Goal: Task Accomplishment & Management: Complete application form

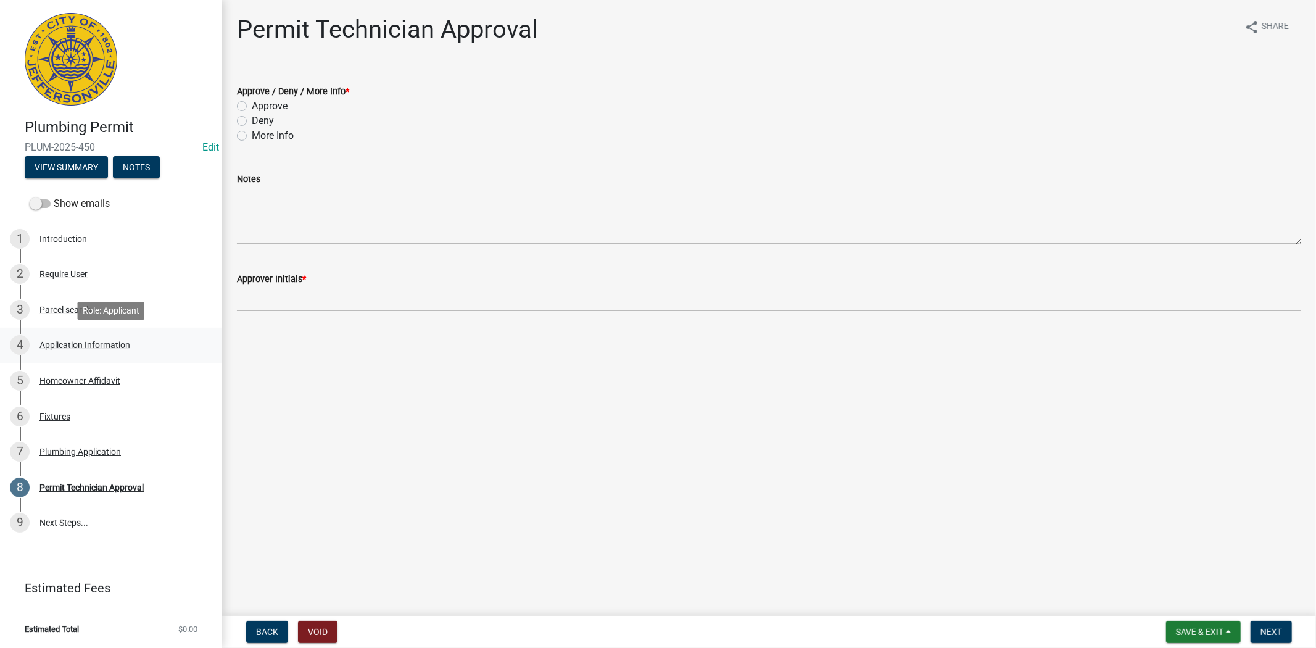
click at [97, 341] on div "Application Information" at bounding box center [84, 345] width 91 height 9
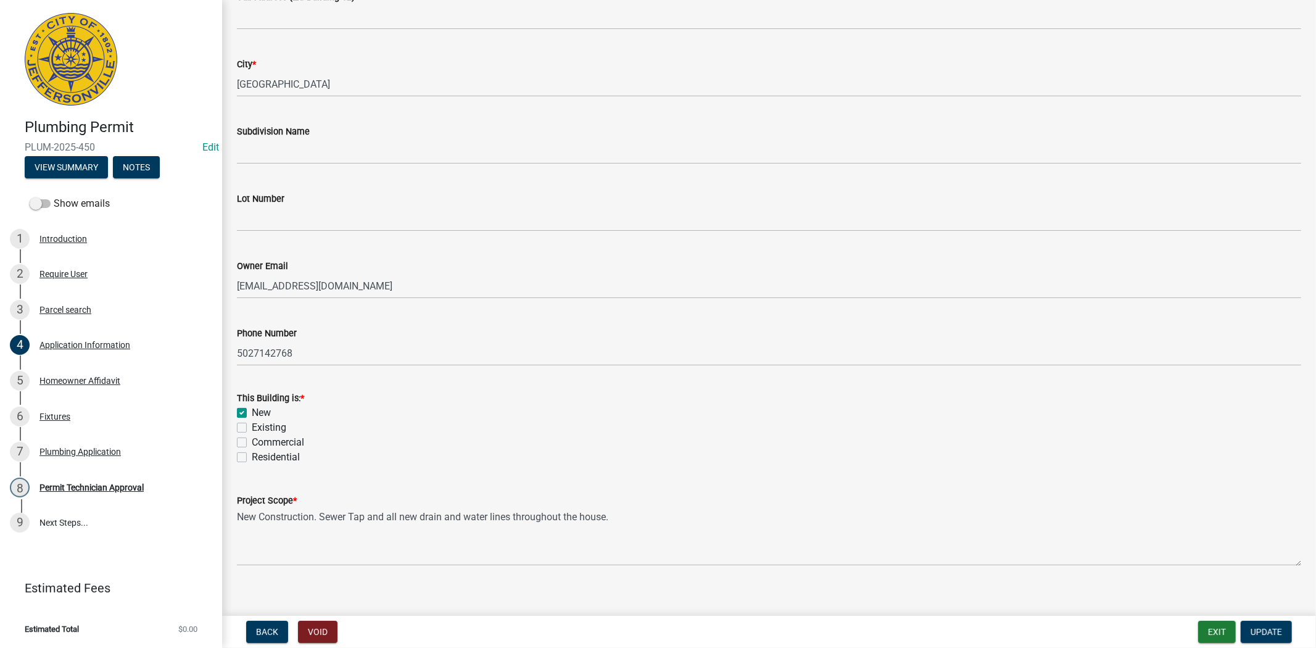
scroll to position [275, 0]
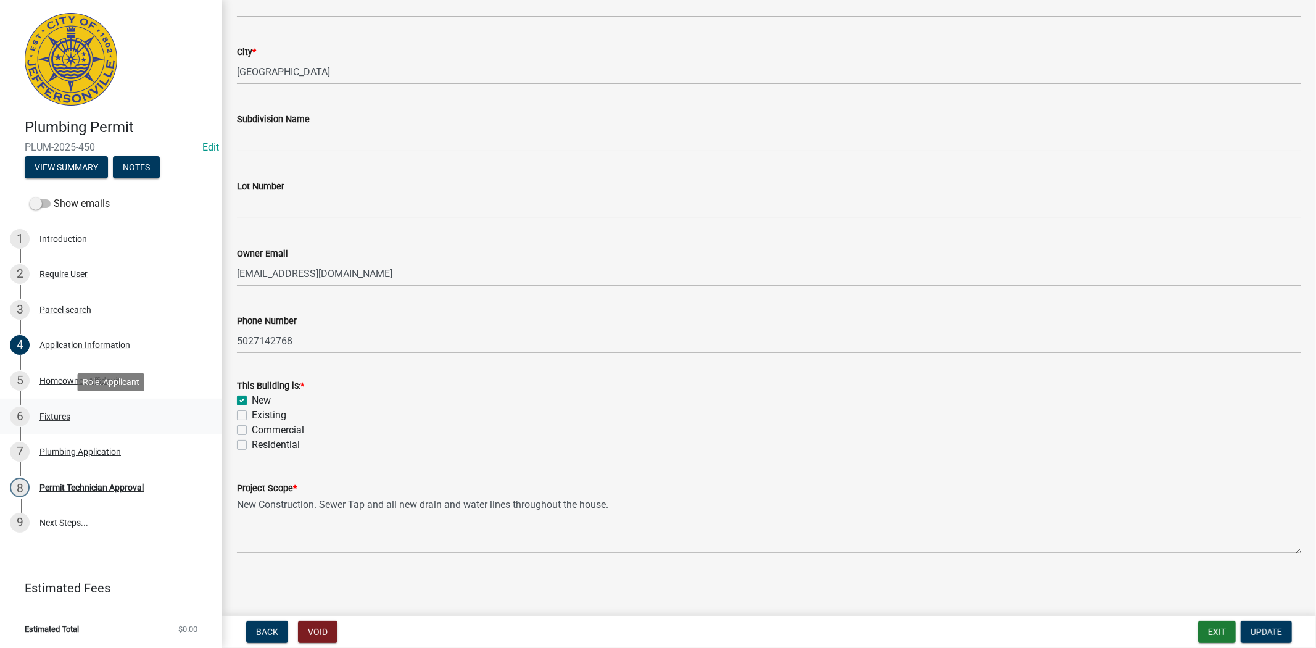
click at [52, 415] on div "Fixtures" at bounding box center [54, 416] width 31 height 9
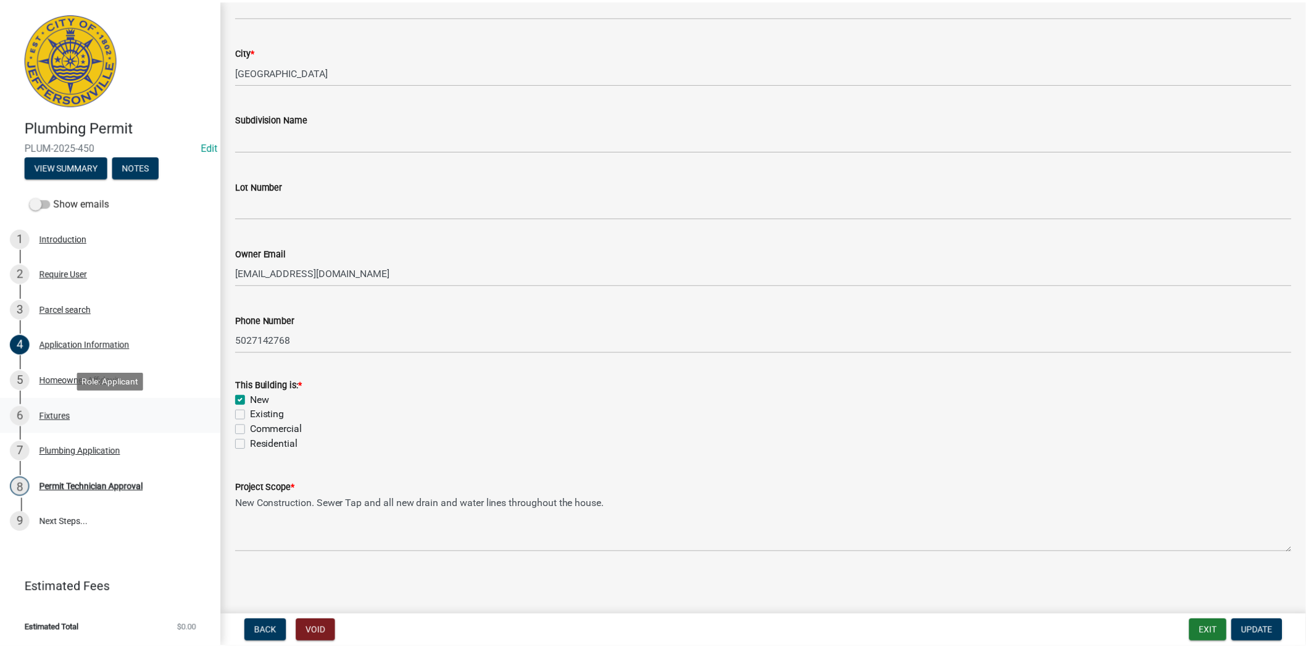
scroll to position [0, 0]
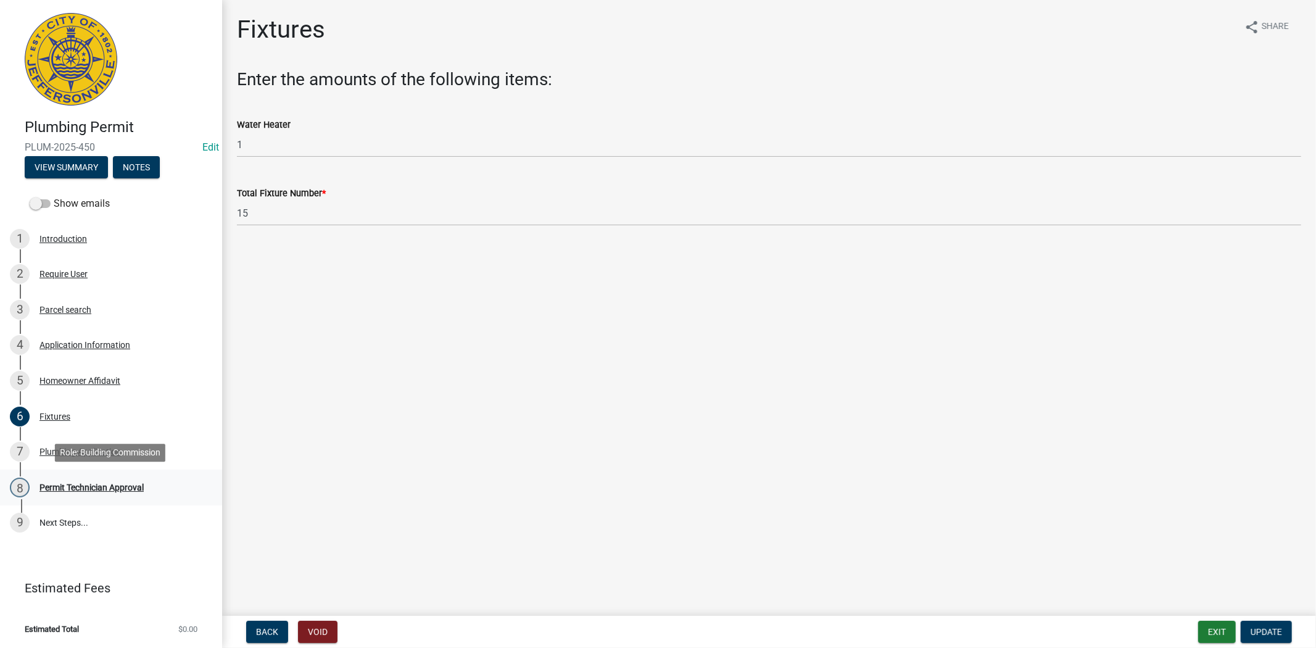
click at [86, 473] on link "8 Permit Technician Approval" at bounding box center [111, 488] width 222 height 36
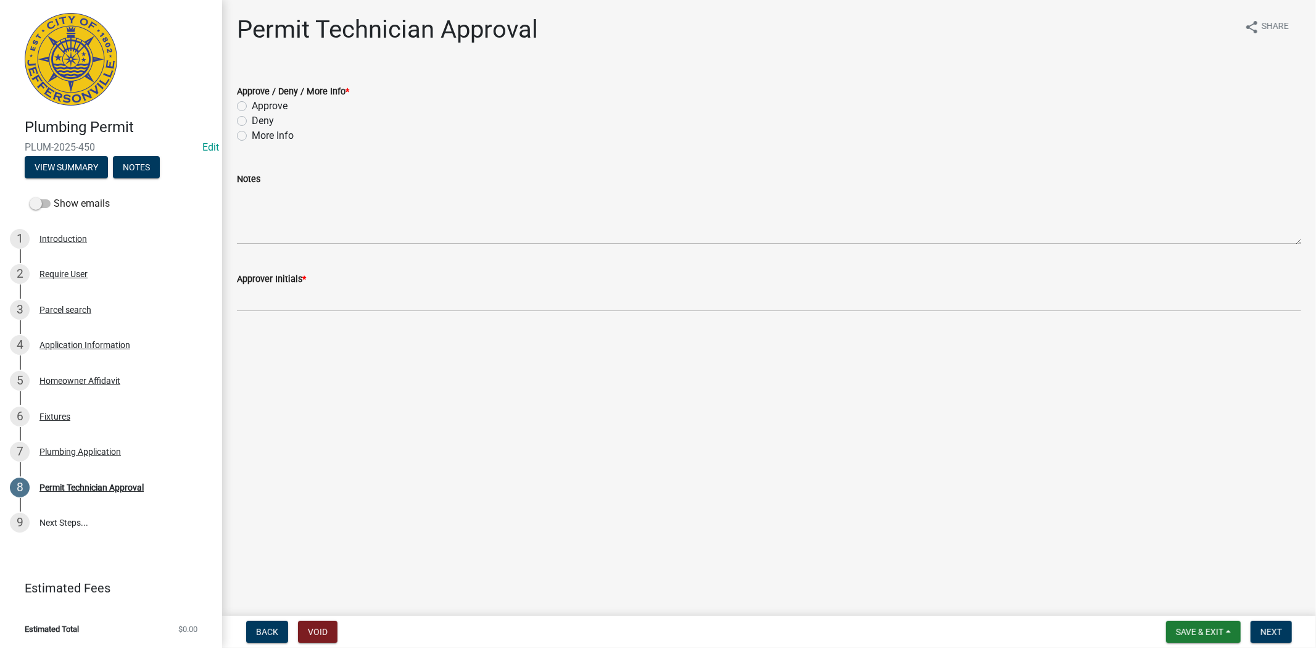
click at [252, 106] on label "Approve" at bounding box center [270, 106] width 36 height 15
click at [252, 106] on input "Approve" at bounding box center [256, 103] width 8 height 8
radio input "true"
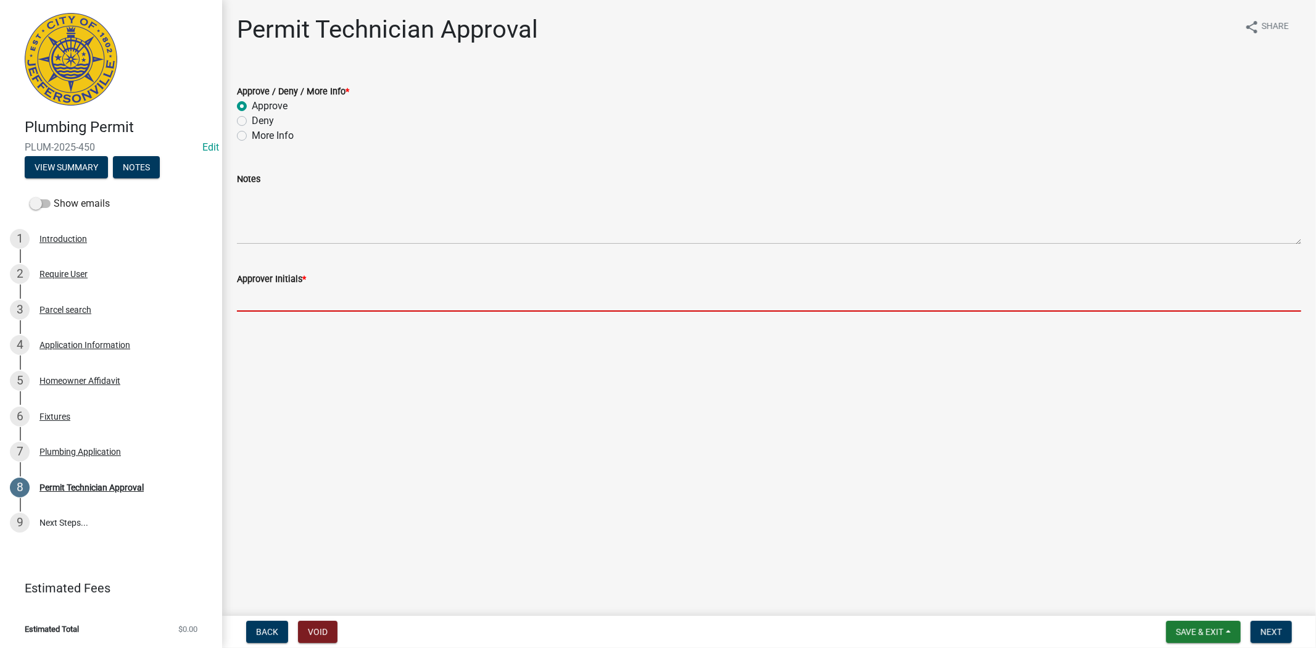
click at [263, 298] on input "Approver Initials *" at bounding box center [769, 298] width 1065 height 25
type input "mkf"
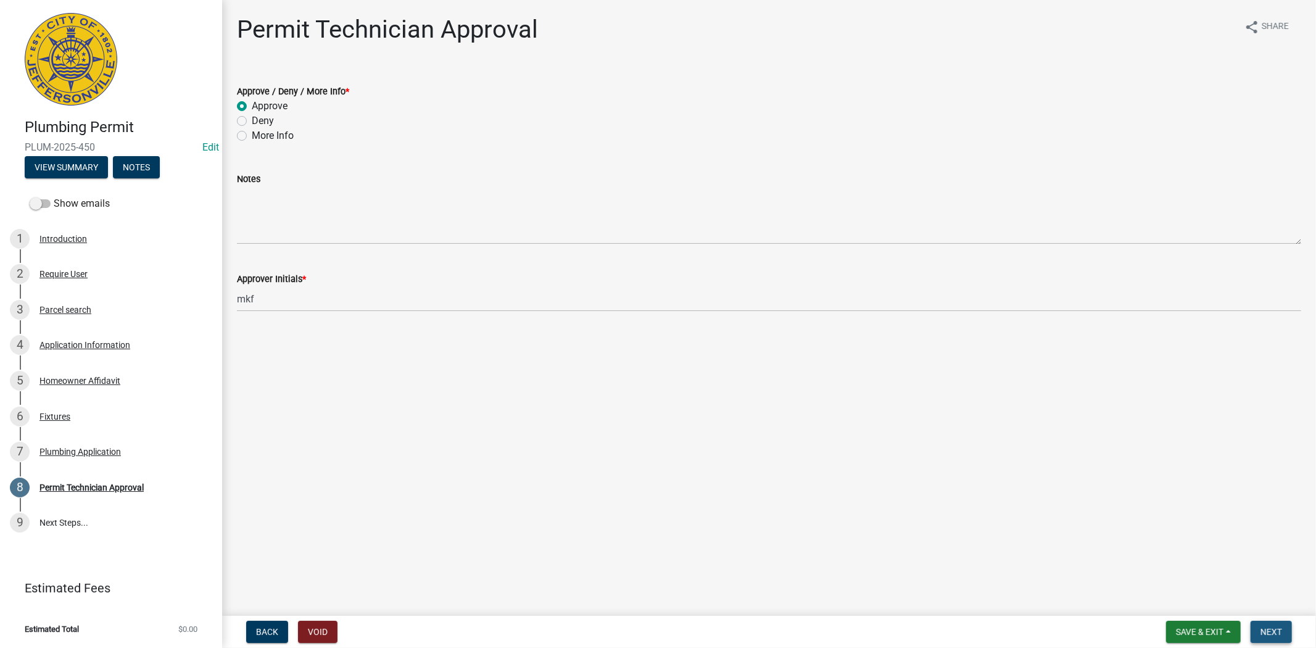
click at [1260, 629] on button "Next" at bounding box center [1271, 632] width 41 height 22
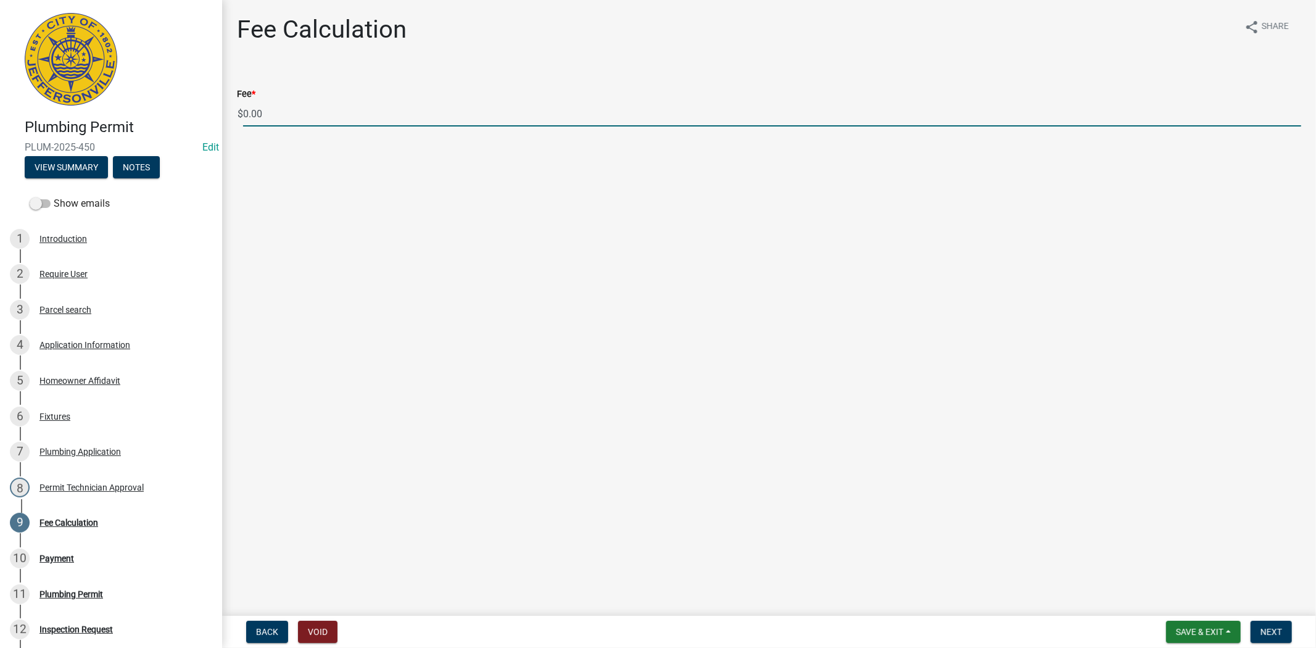
drag, startPoint x: 280, startPoint y: 109, endPoint x: 241, endPoint y: 112, distance: 39.0
click at [241, 112] on div "$ 0.00" at bounding box center [769, 113] width 1065 height 25
type input "92.00"
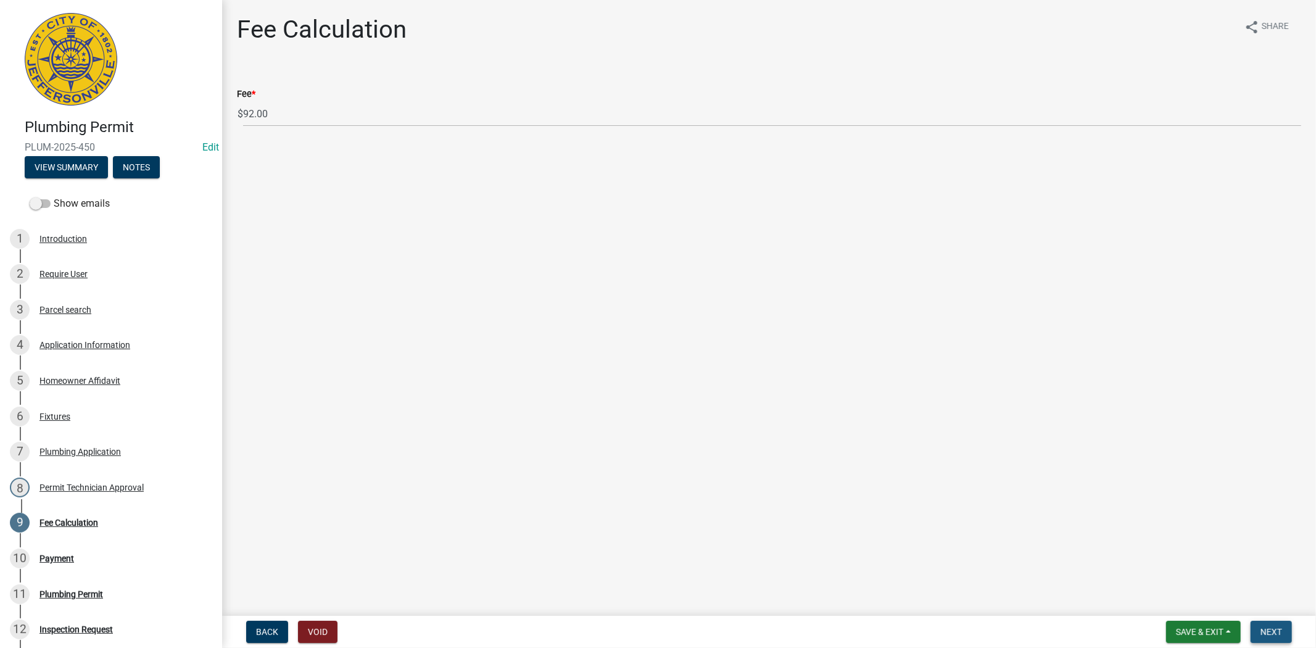
click at [1271, 628] on span "Next" at bounding box center [1272, 632] width 22 height 10
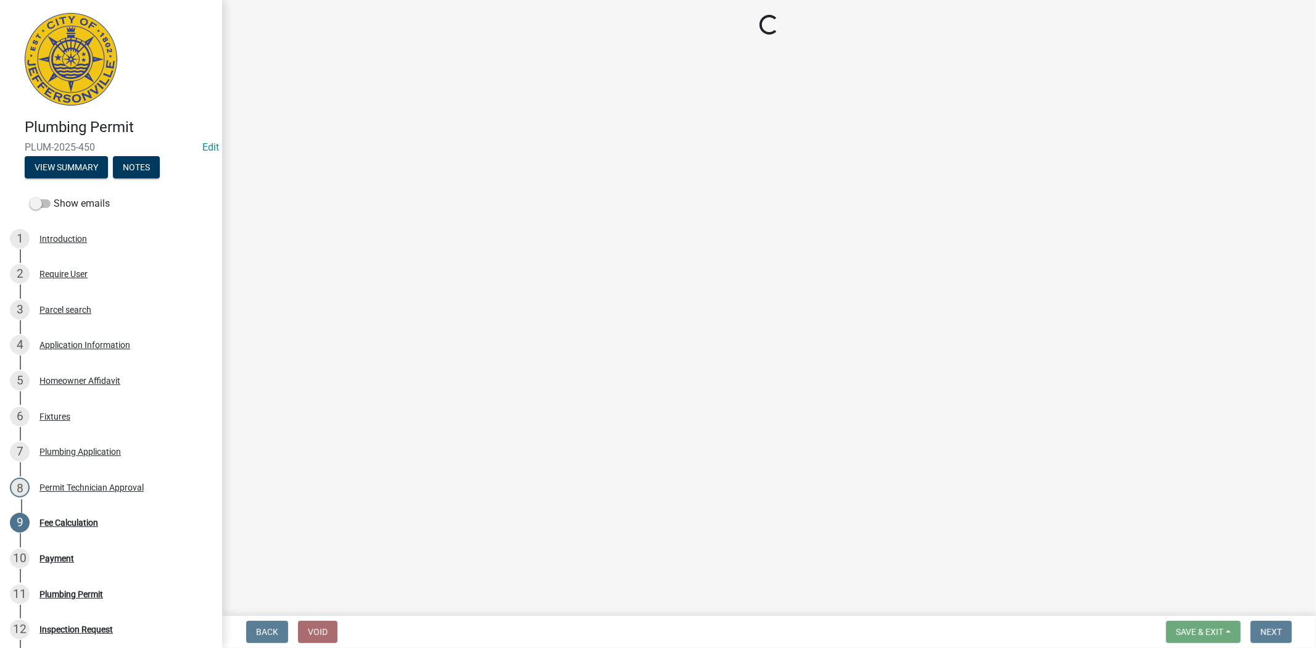
select select "3: 3"
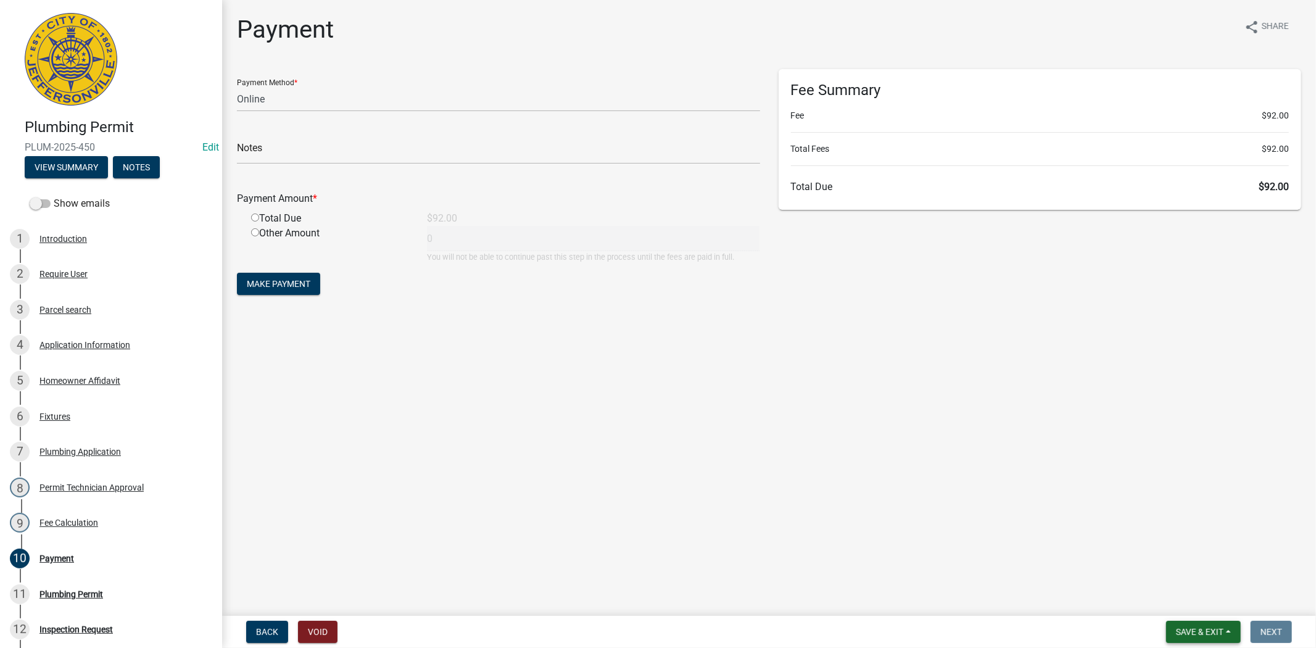
click at [1208, 631] on span "Save & Exit" at bounding box center [1200, 632] width 48 height 10
click at [1205, 610] on button "Save & Exit" at bounding box center [1191, 600] width 99 height 30
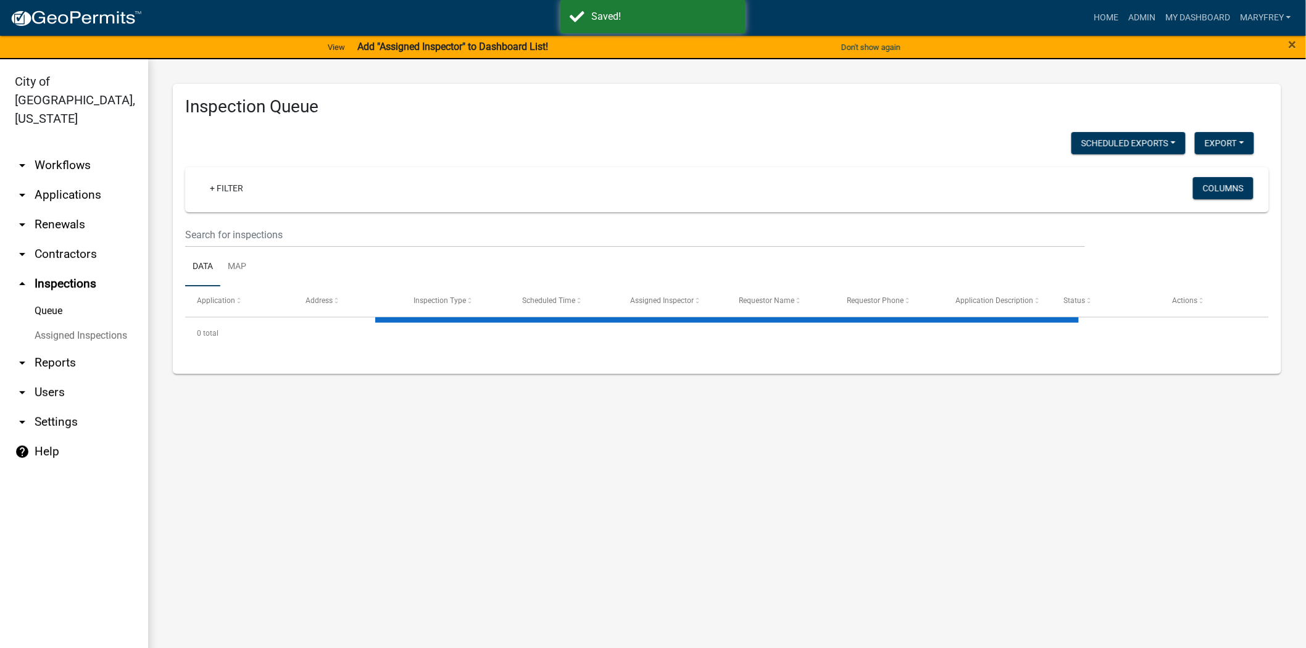
select select "3: 100"
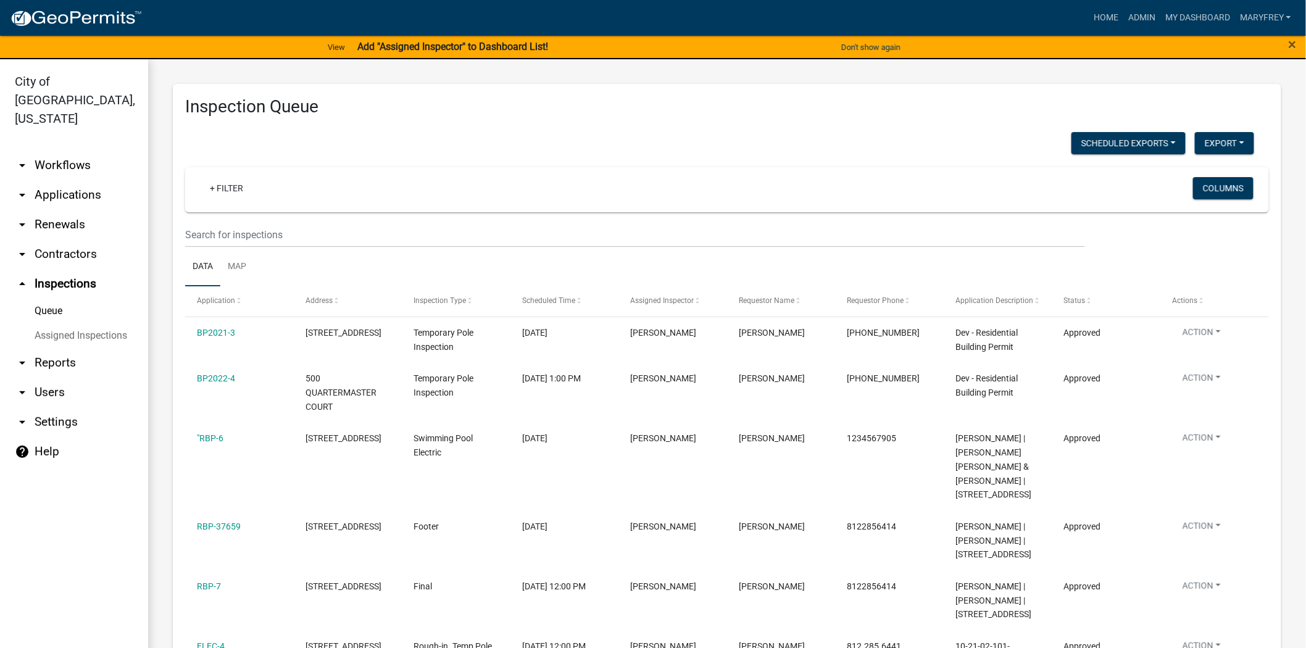
click at [70, 151] on link "arrow_drop_down Workflows" at bounding box center [74, 166] width 148 height 30
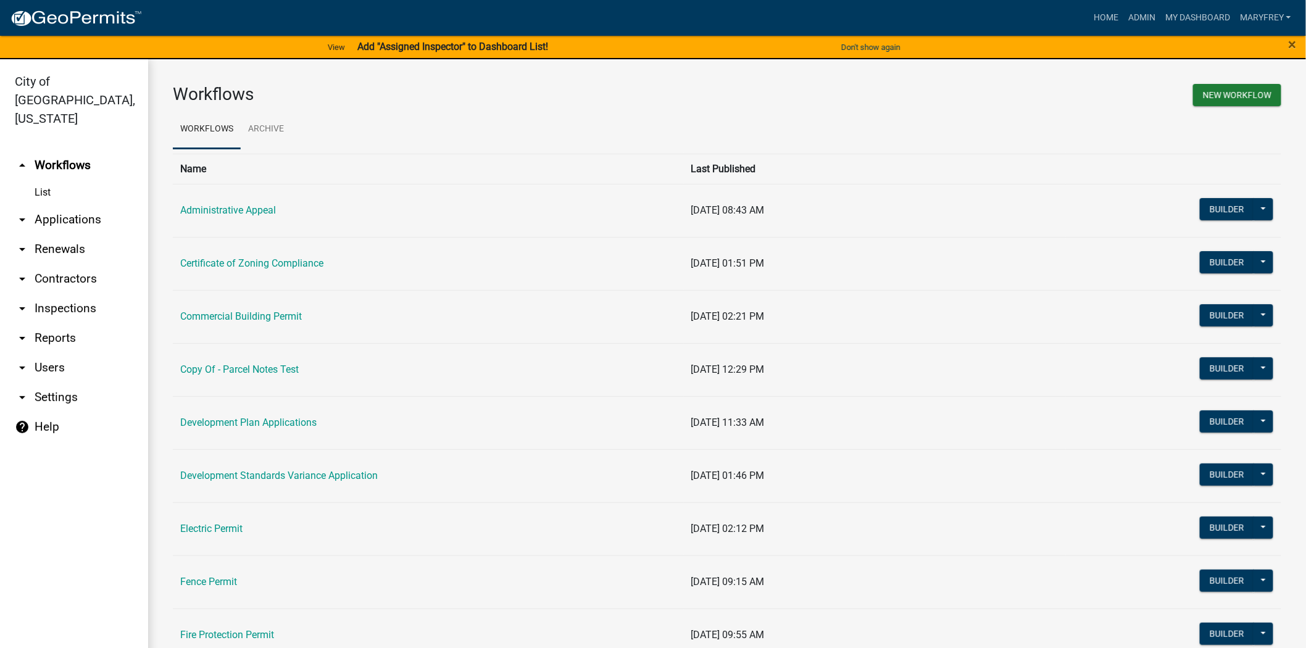
click at [85, 205] on link "arrow_drop_down Applications" at bounding box center [74, 220] width 148 height 30
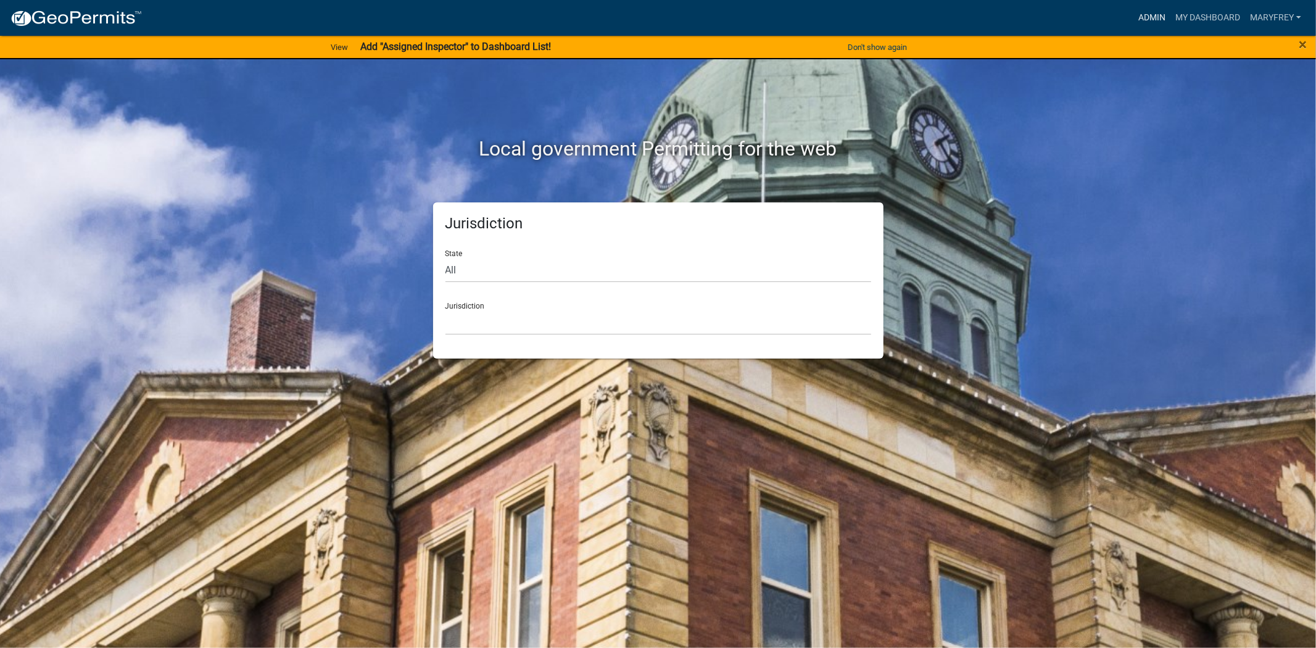
click at [1152, 11] on link "Admin" at bounding box center [1152, 17] width 37 height 23
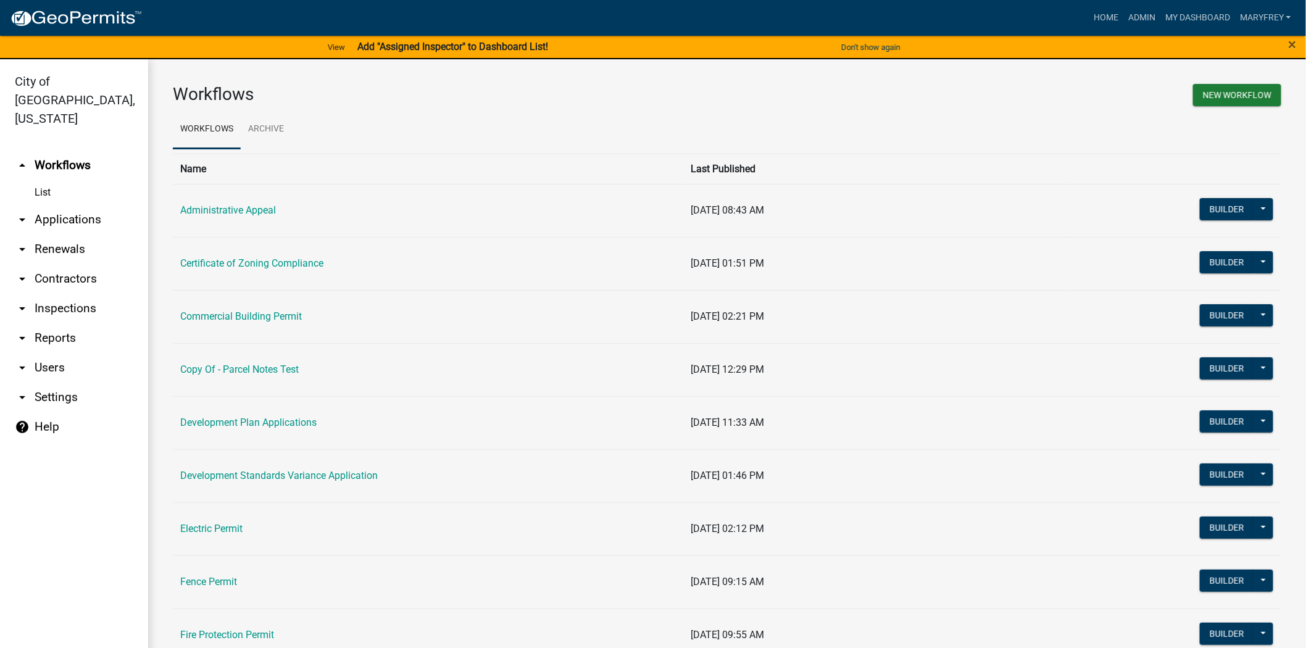
click at [77, 205] on link "arrow_drop_down Applications" at bounding box center [74, 220] width 148 height 30
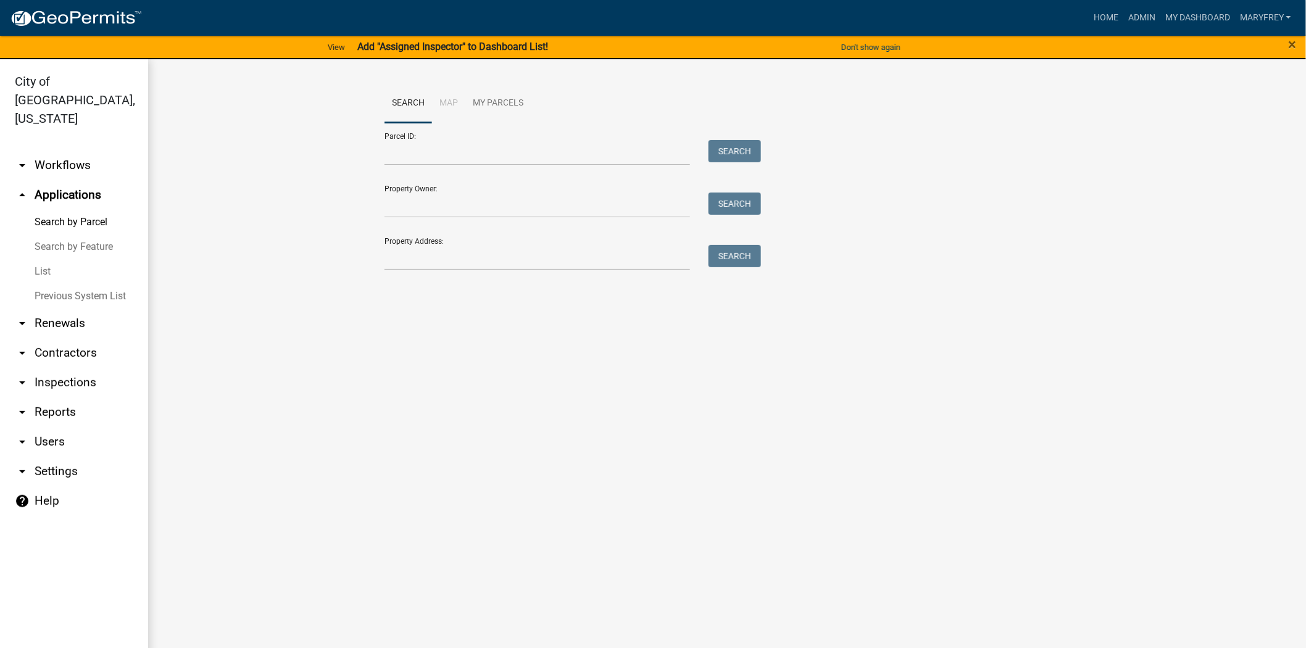
click at [57, 368] on link "arrow_drop_down Inspections" at bounding box center [74, 383] width 148 height 30
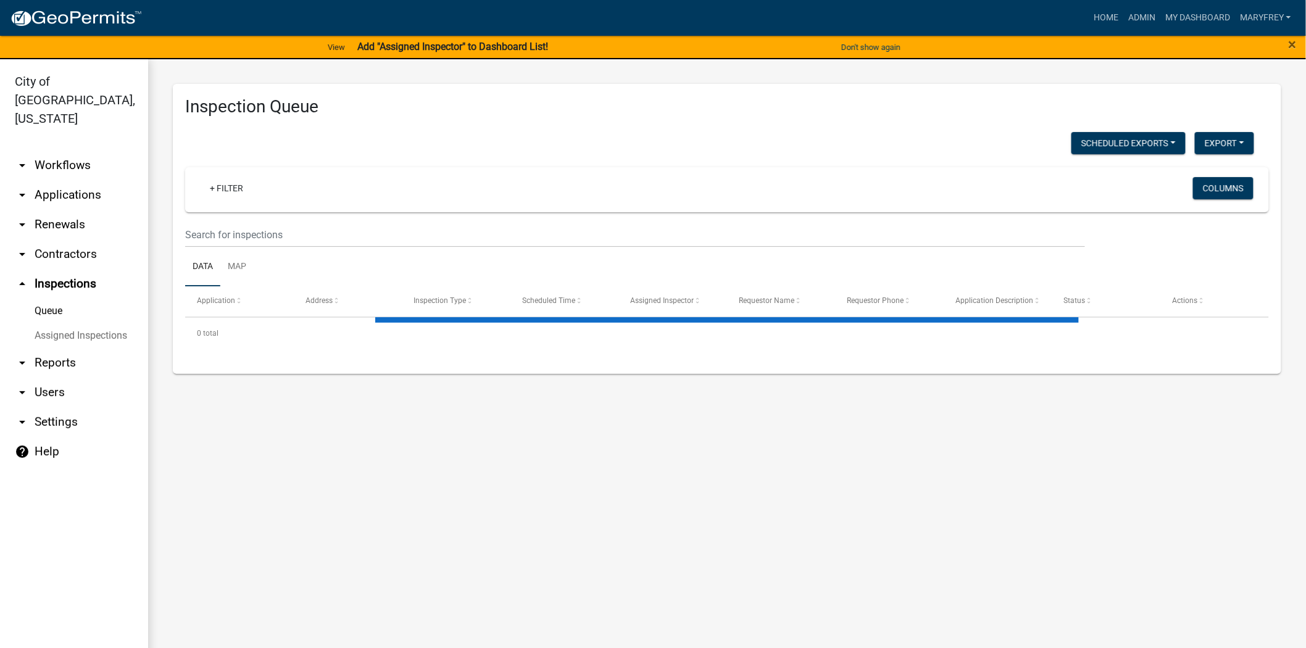
select select "3: 100"
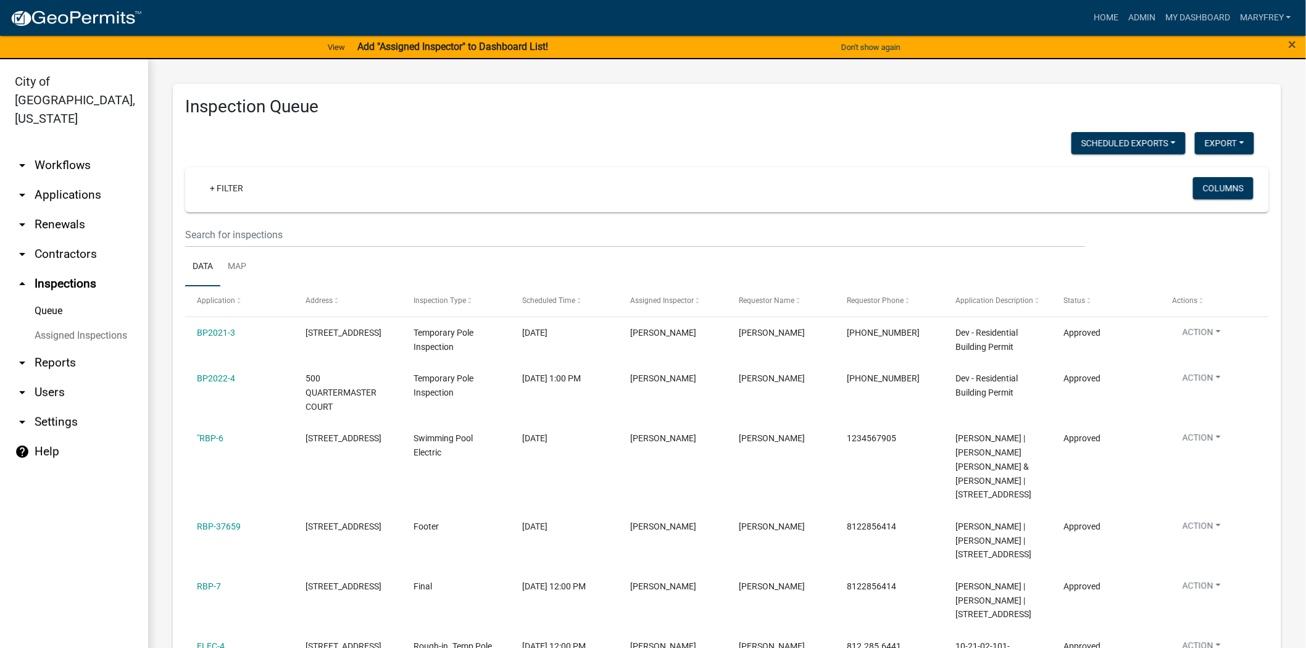
click at [59, 348] on link "arrow_drop_down Reports" at bounding box center [74, 363] width 148 height 30
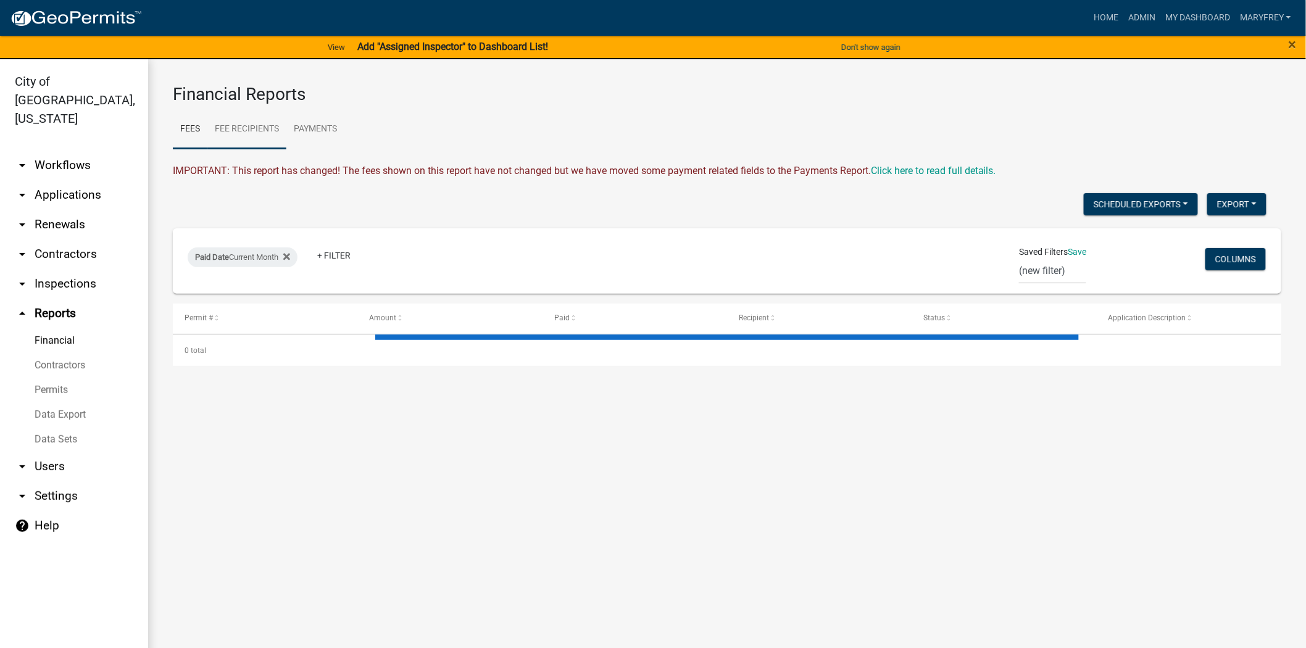
select select "3: 100"
click at [318, 139] on link "Payments" at bounding box center [315, 129] width 58 height 39
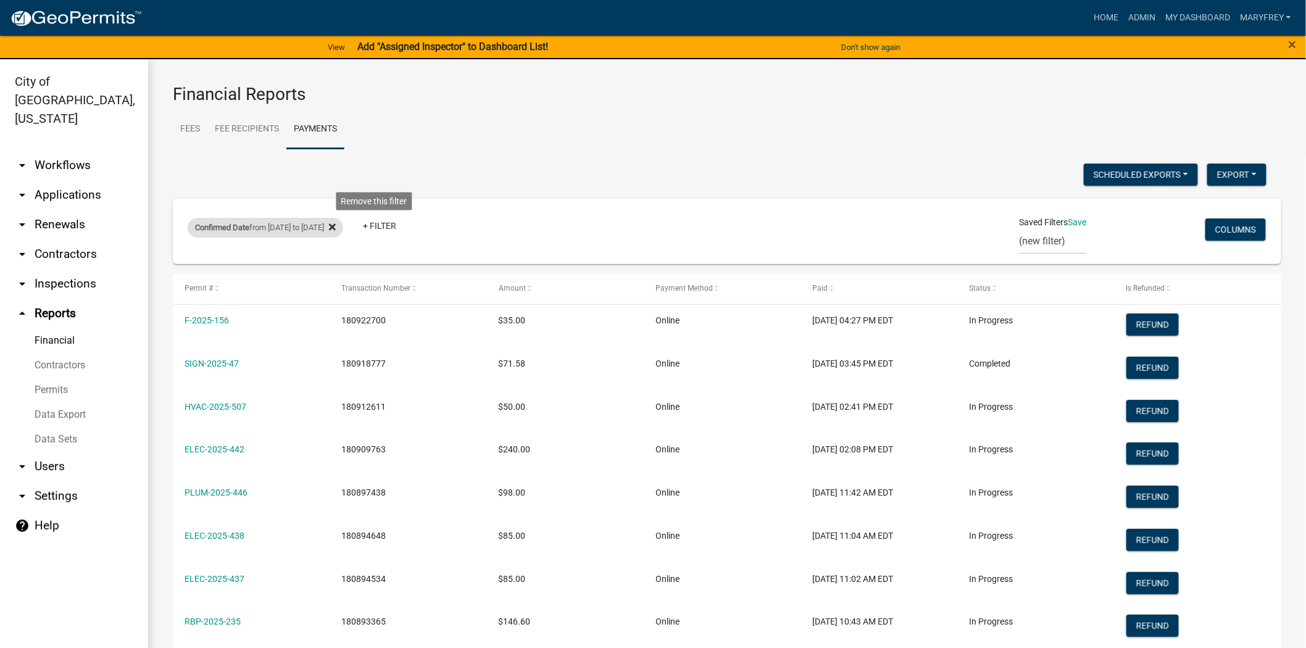
click at [336, 228] on icon at bounding box center [332, 226] width 7 height 7
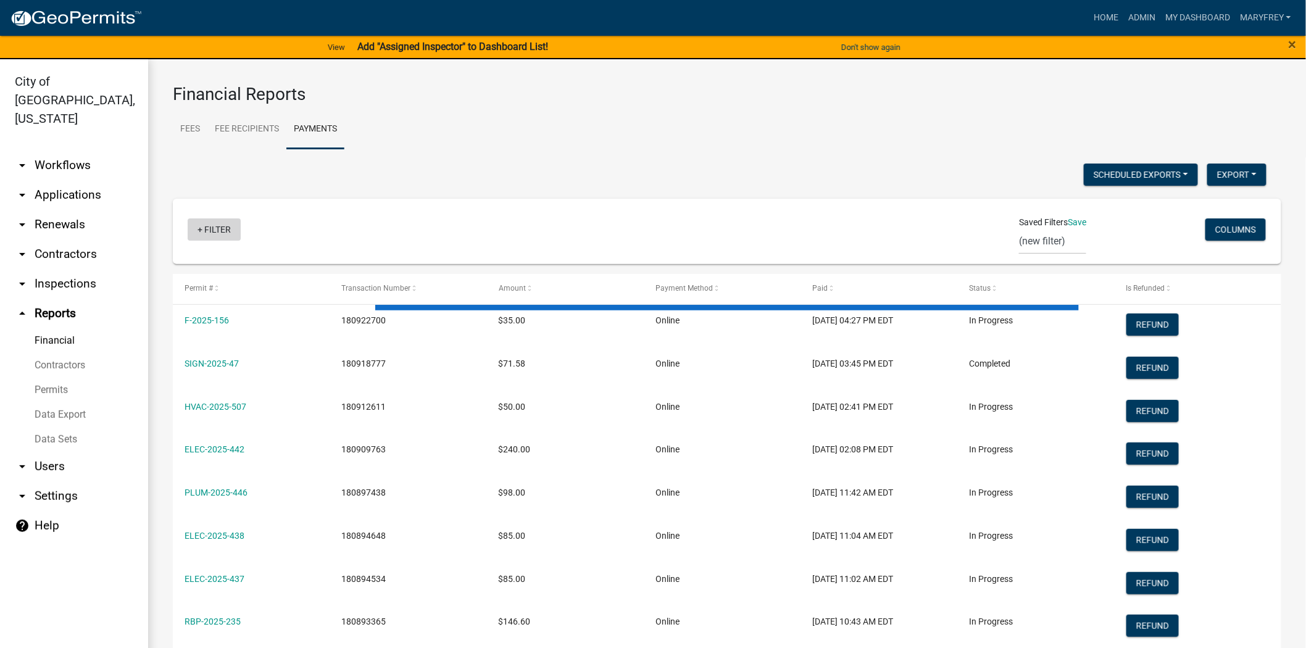
click at [199, 231] on link "+ Filter" at bounding box center [214, 229] width 53 height 22
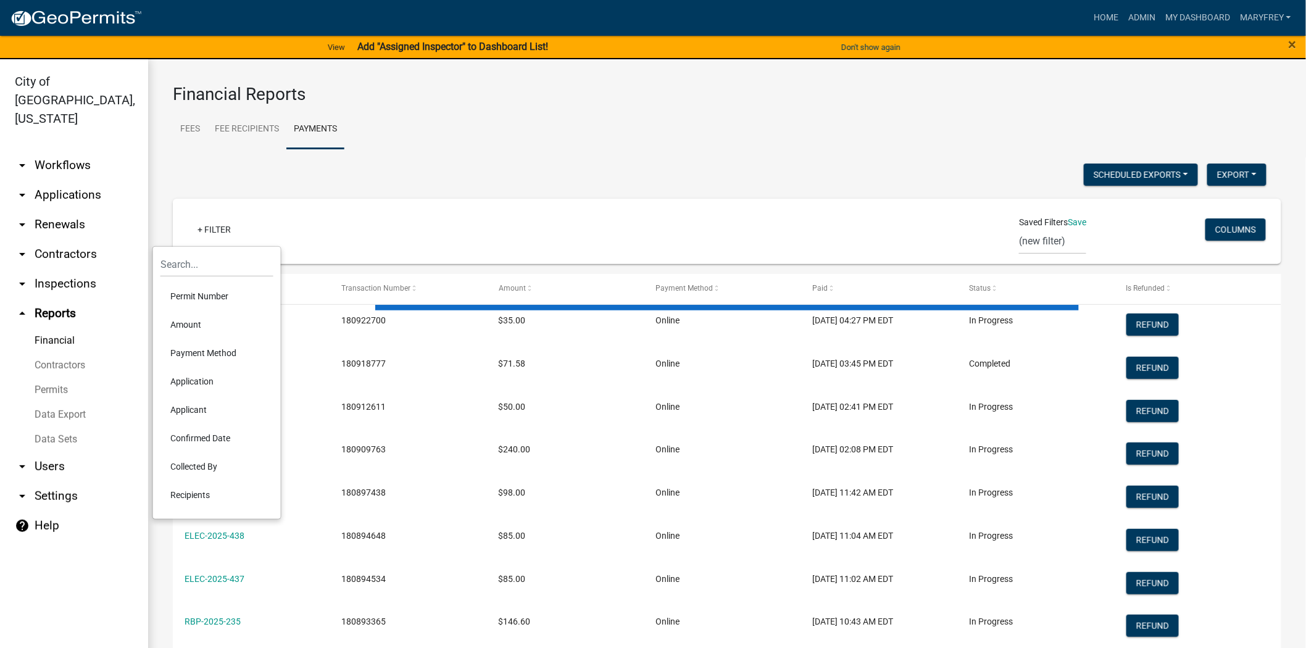
click at [202, 441] on li "Confirmed Date" at bounding box center [216, 438] width 113 height 28
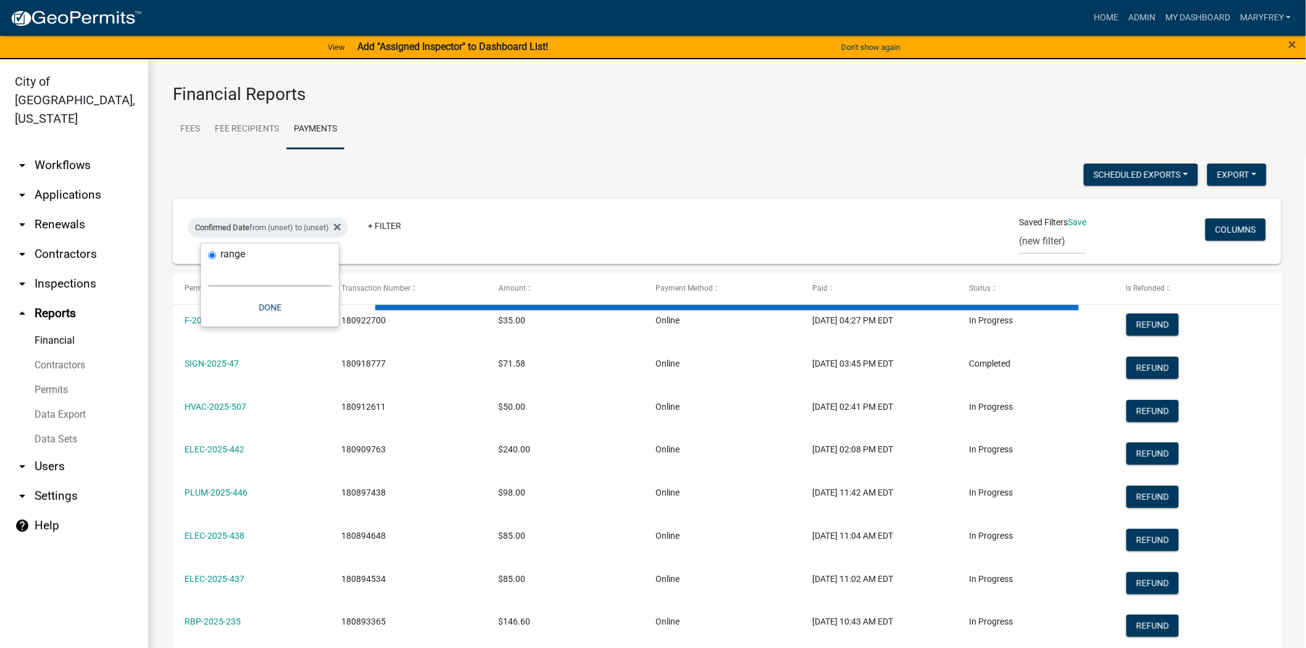
click at [247, 273] on select "Today Yesterday Current Week Previous Week Current Month Last Month Current Cal…" at bounding box center [269, 273] width 123 height 25
select select "custom"
click at [208, 261] on select "Today Yesterday Current Week Previous Week Current Month Last Month Current Cal…" at bounding box center [269, 273] width 123 height 25
click at [327, 323] on input "date" at bounding box center [269, 325] width 123 height 25
type input "2025-08-14"
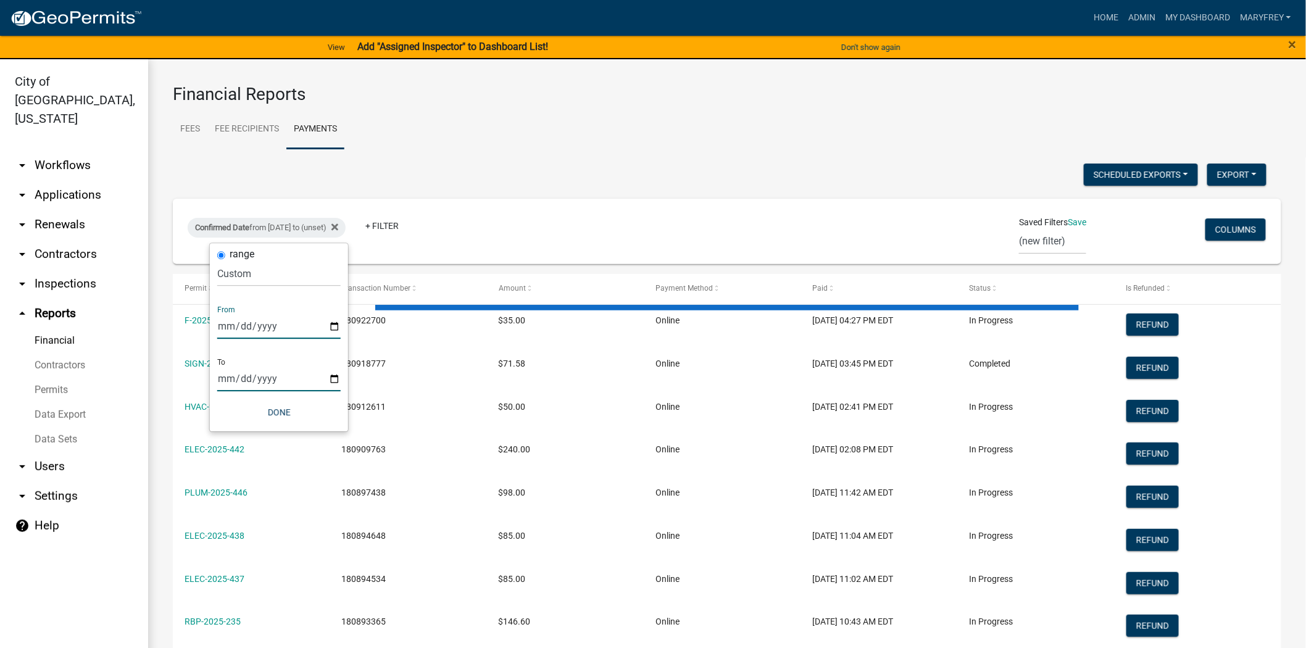
click at [331, 380] on input "date" at bounding box center [278, 378] width 123 height 25
type input "2025-08-14"
click at [290, 413] on button "Done" at bounding box center [286, 412] width 123 height 22
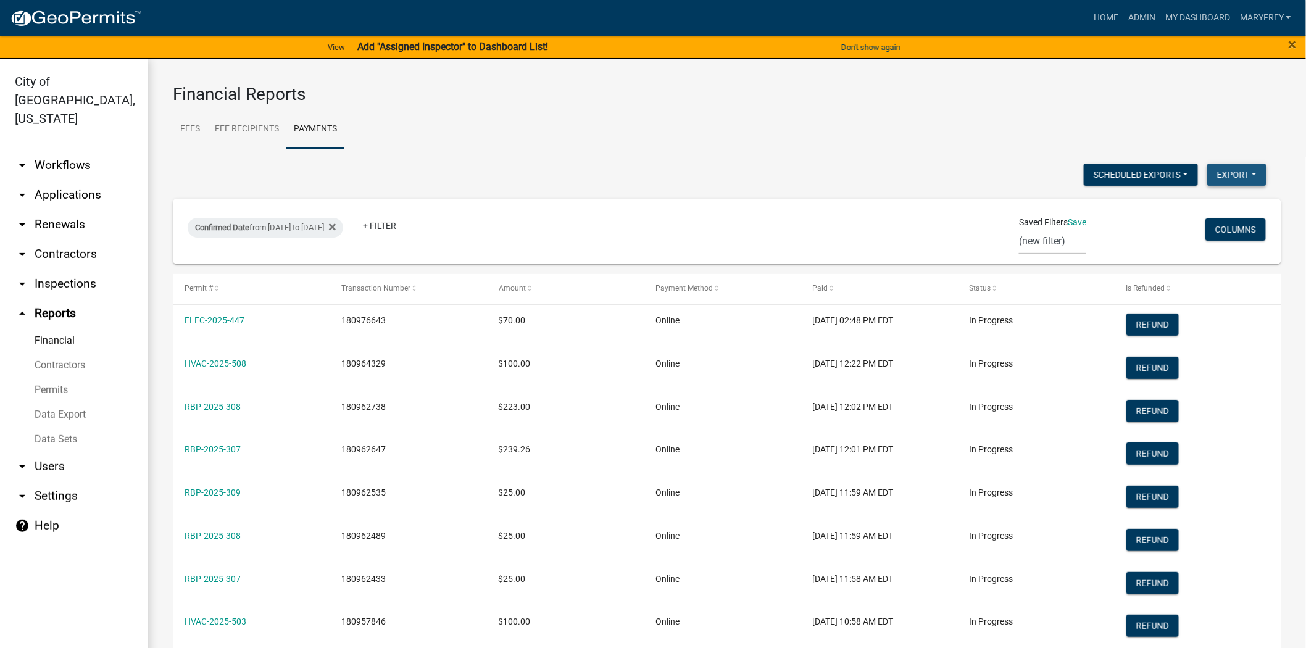
click at [1207, 173] on button "Export" at bounding box center [1236, 175] width 59 height 22
click at [1195, 205] on button "Excel Format (.xlsx)" at bounding box center [1208, 206] width 115 height 30
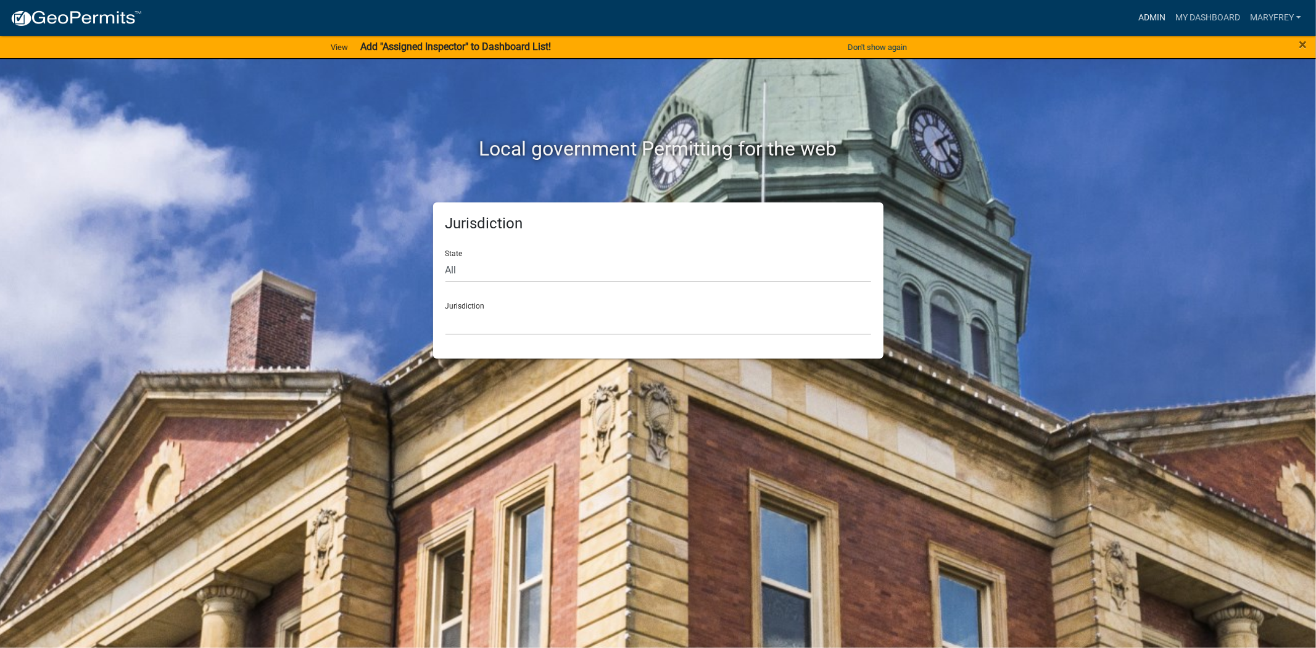
click at [1156, 16] on link "Admin" at bounding box center [1152, 17] width 37 height 23
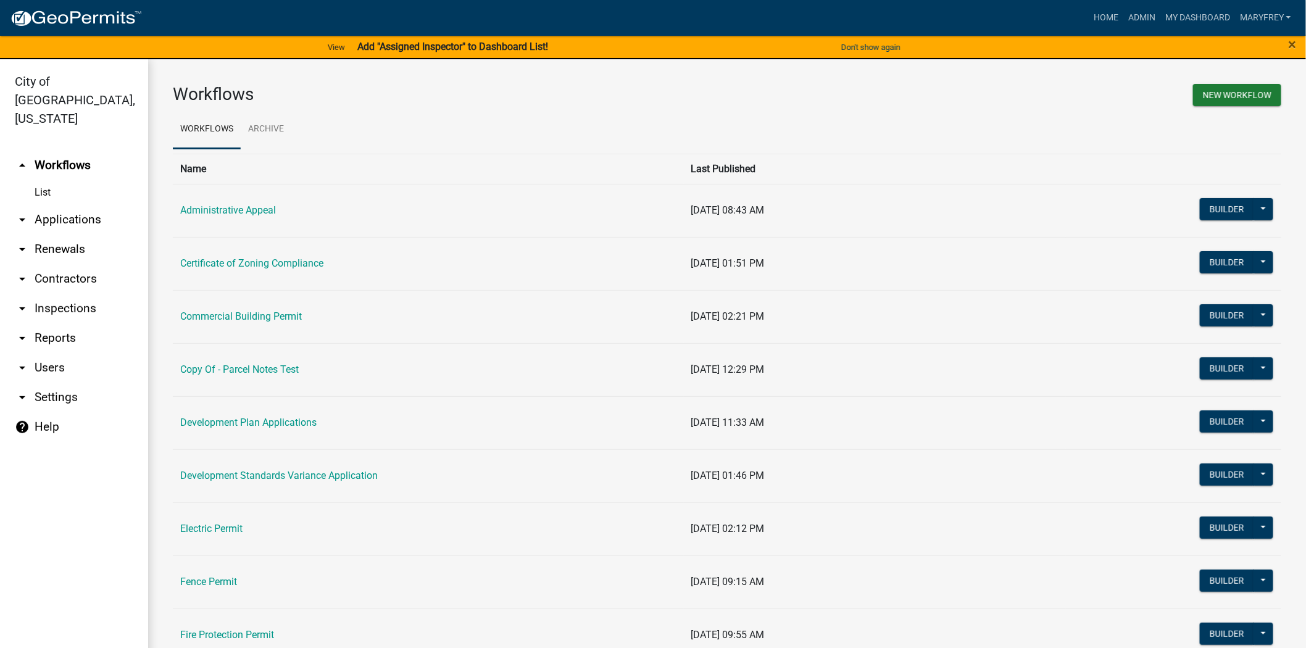
click at [60, 205] on link "arrow_drop_down Applications" at bounding box center [74, 220] width 148 height 30
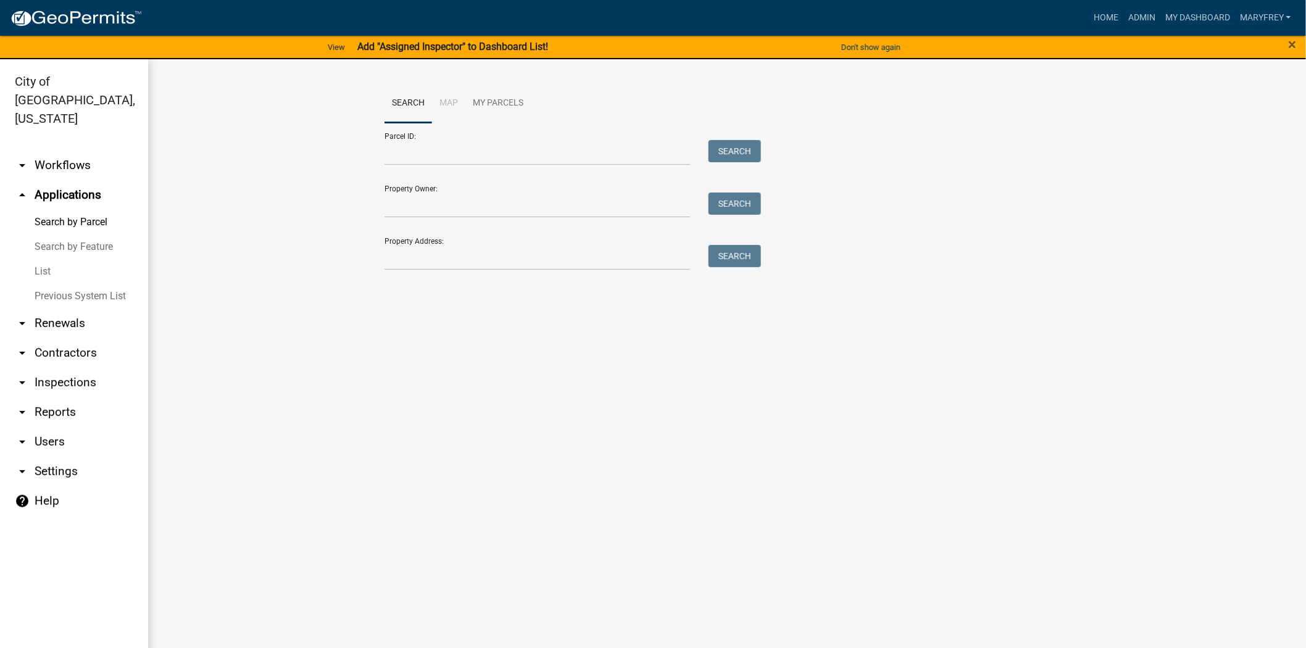
click at [70, 151] on link "arrow_drop_down Workflows" at bounding box center [74, 166] width 148 height 30
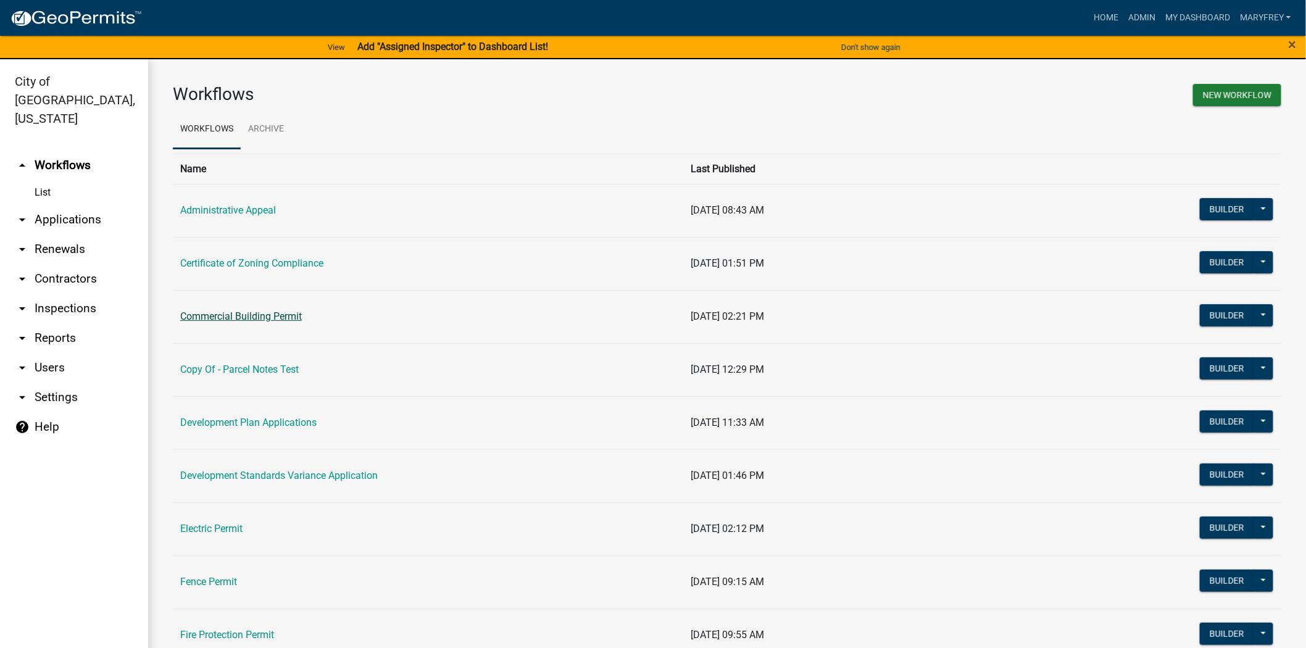
click at [244, 321] on link "Commercial Building Permit" at bounding box center [241, 316] width 122 height 12
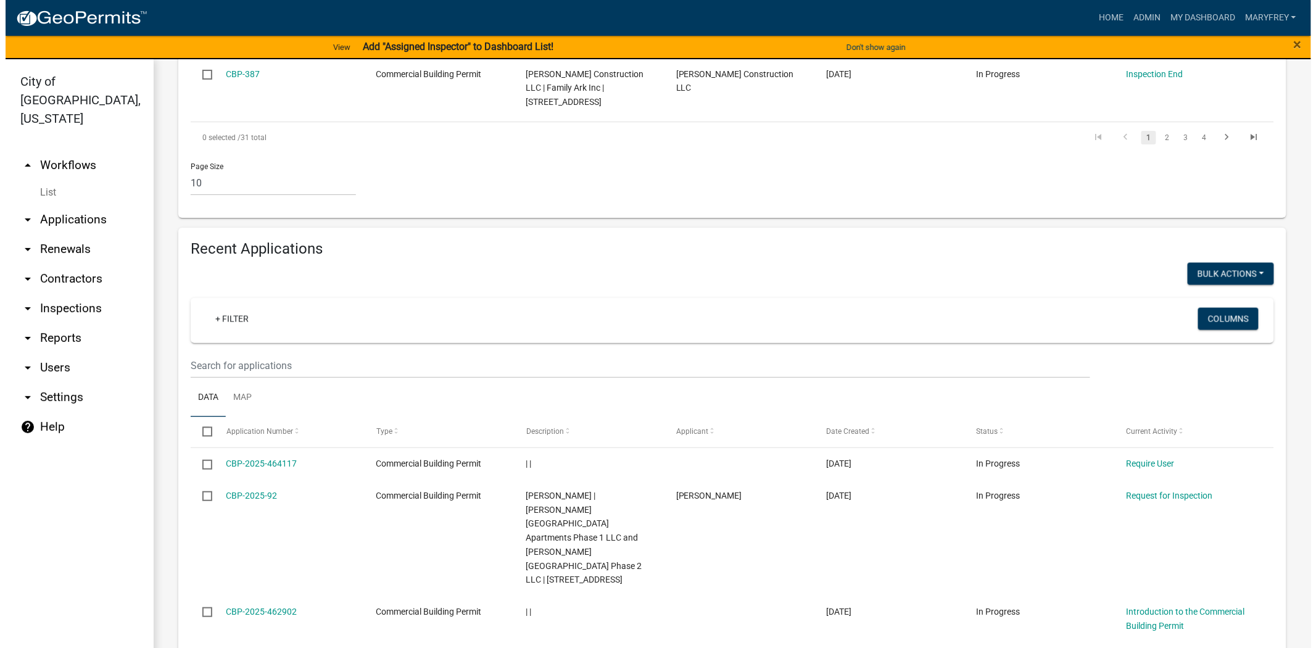
scroll to position [942, 0]
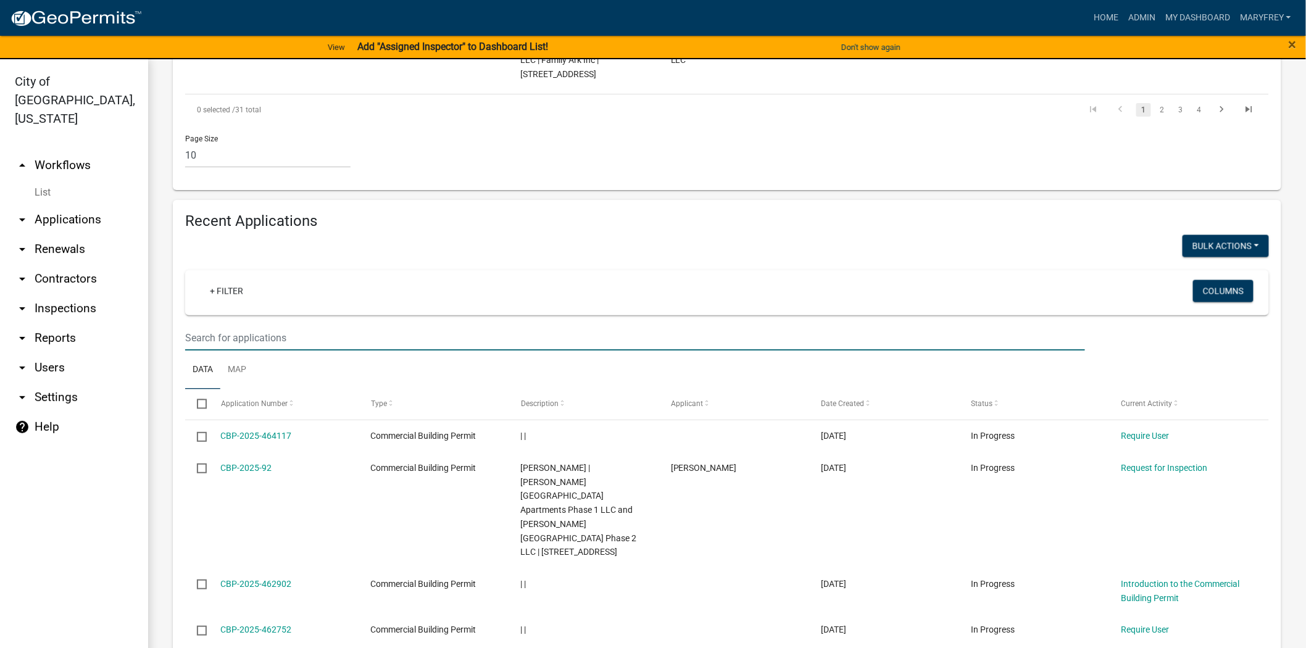
click at [197, 325] on input "text" at bounding box center [635, 337] width 900 height 25
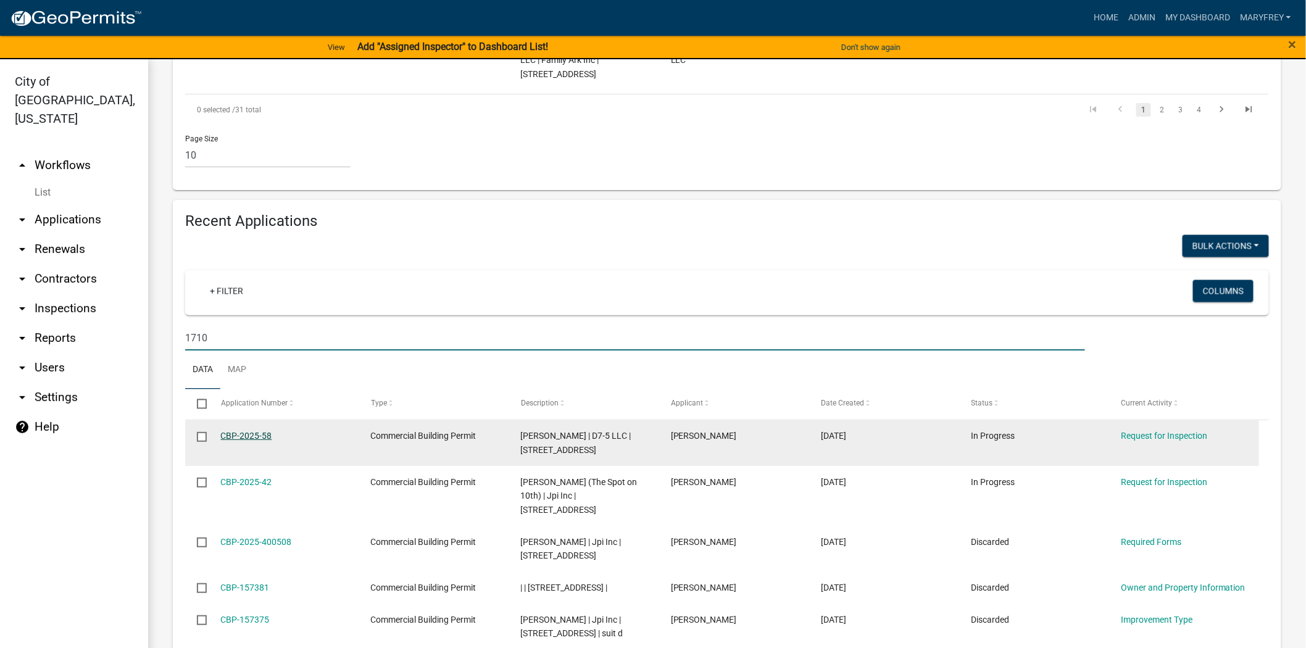
type input "1710"
click at [235, 431] on link "CBP-2025-58" at bounding box center [246, 436] width 51 height 10
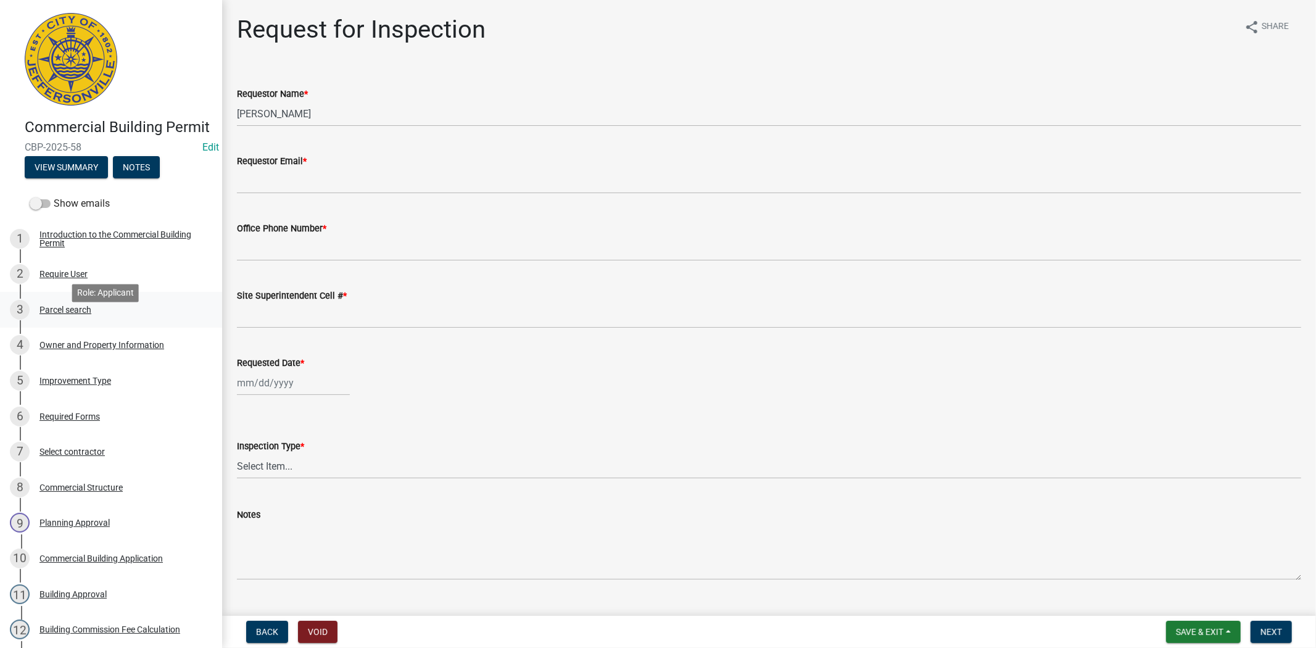
click at [69, 314] on div "Parcel search" at bounding box center [65, 309] width 52 height 9
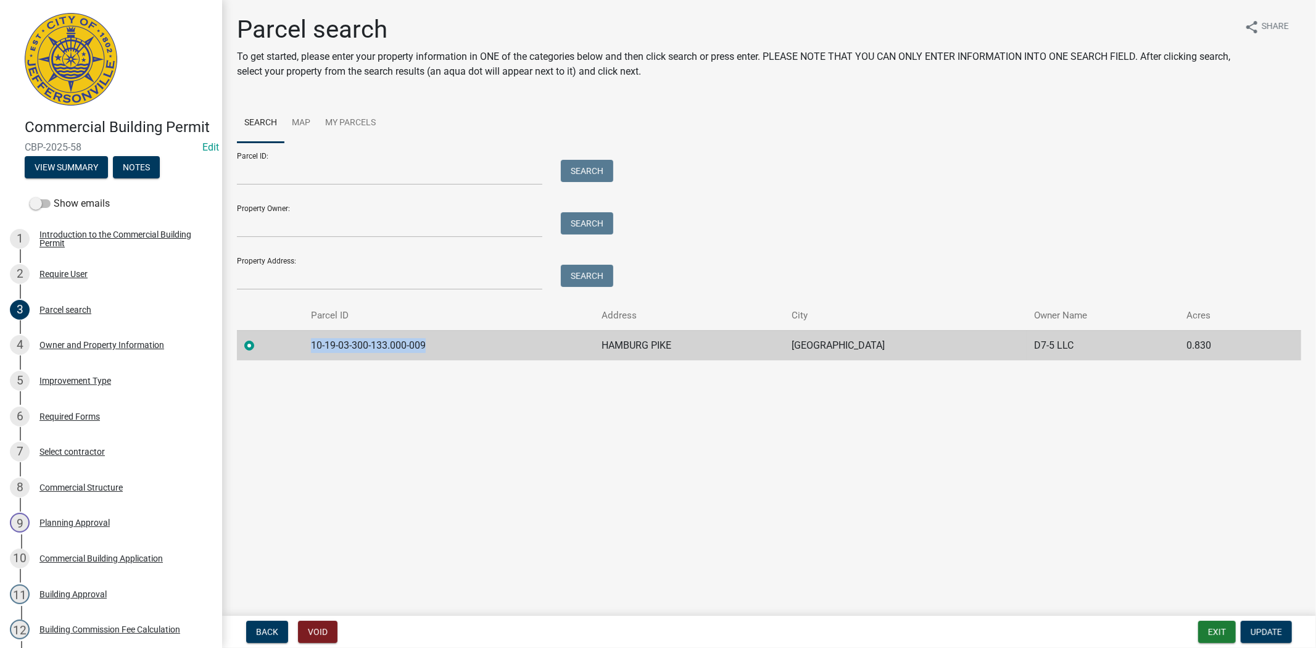
drag, startPoint x: 445, startPoint y: 341, endPoint x: 333, endPoint y: 364, distance: 114.0
click at [309, 348] on td "10-19-03-300-133.000-009" at bounding box center [449, 345] width 291 height 30
copy td "10-19-03-300-133.000-009"
click at [80, 349] on div "Owner and Property Information" at bounding box center [101, 345] width 125 height 9
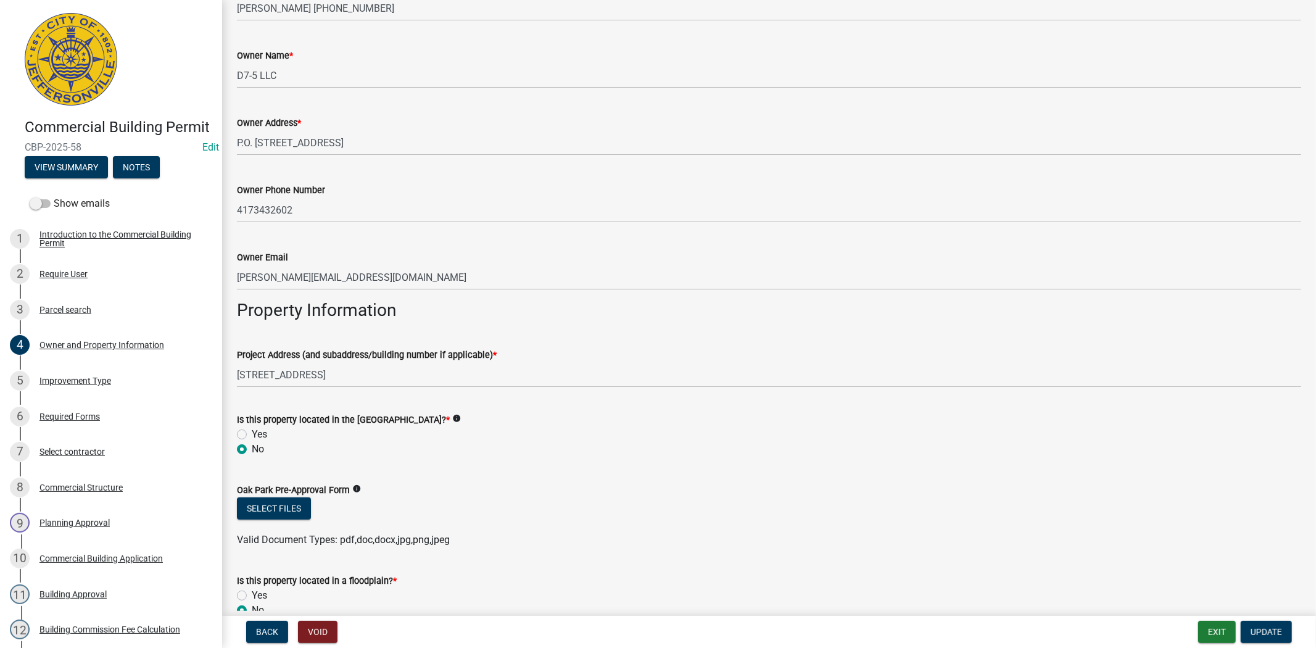
scroll to position [562, 0]
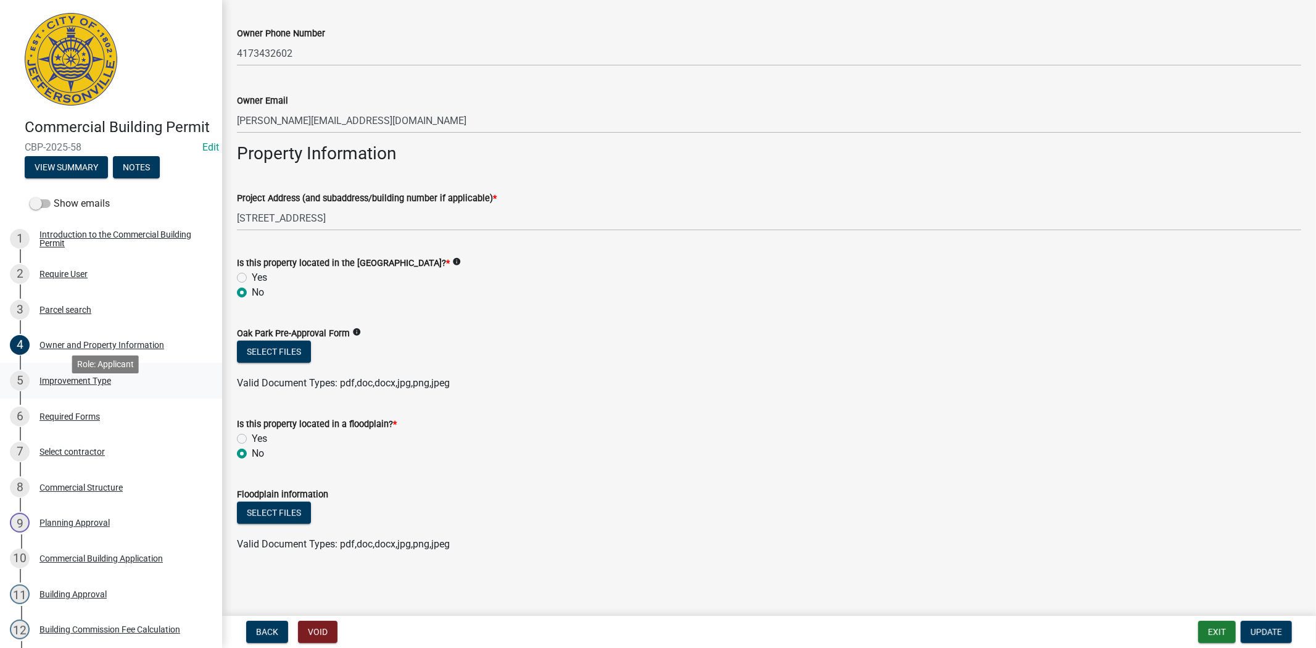
click at [91, 385] on div "Improvement Type" at bounding box center [75, 380] width 72 height 9
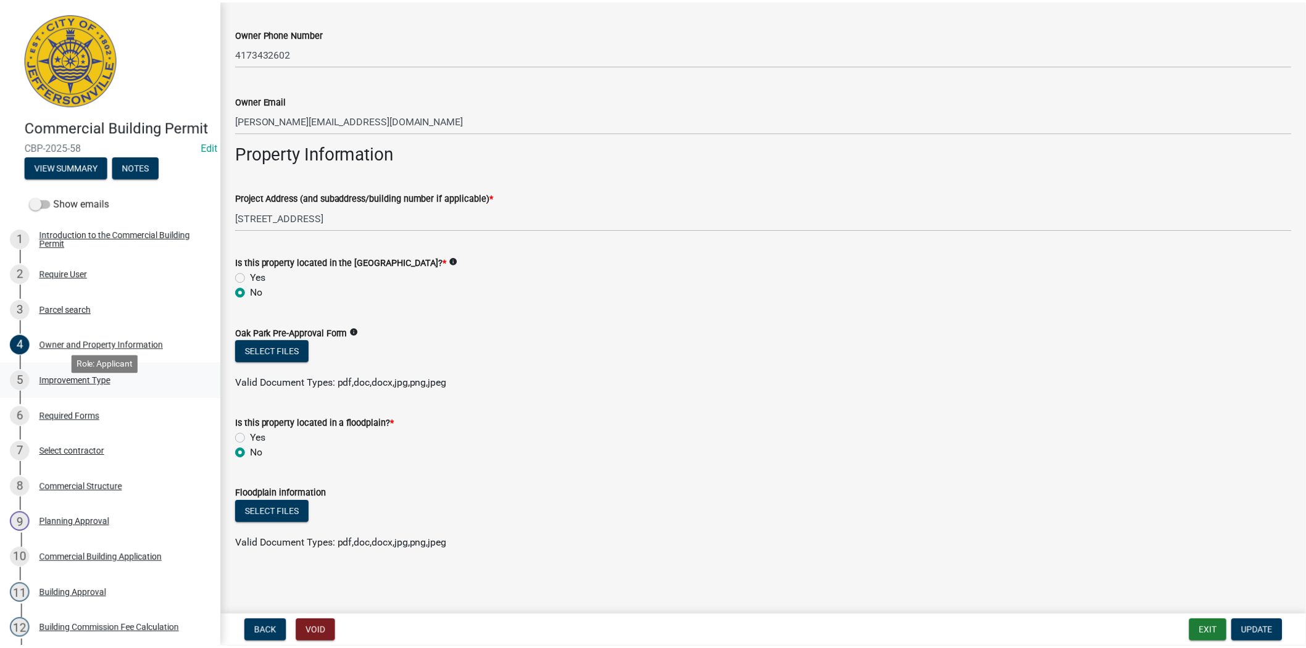
scroll to position [0, 0]
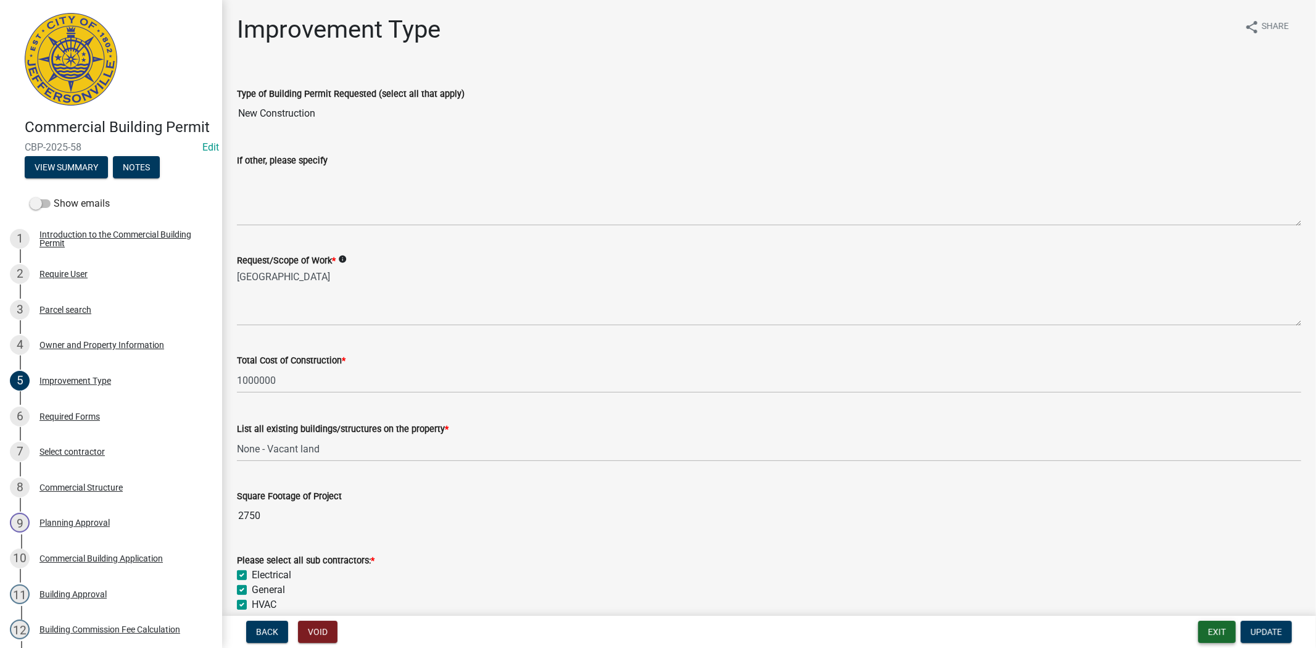
click at [1218, 630] on button "Exit" at bounding box center [1217, 632] width 38 height 22
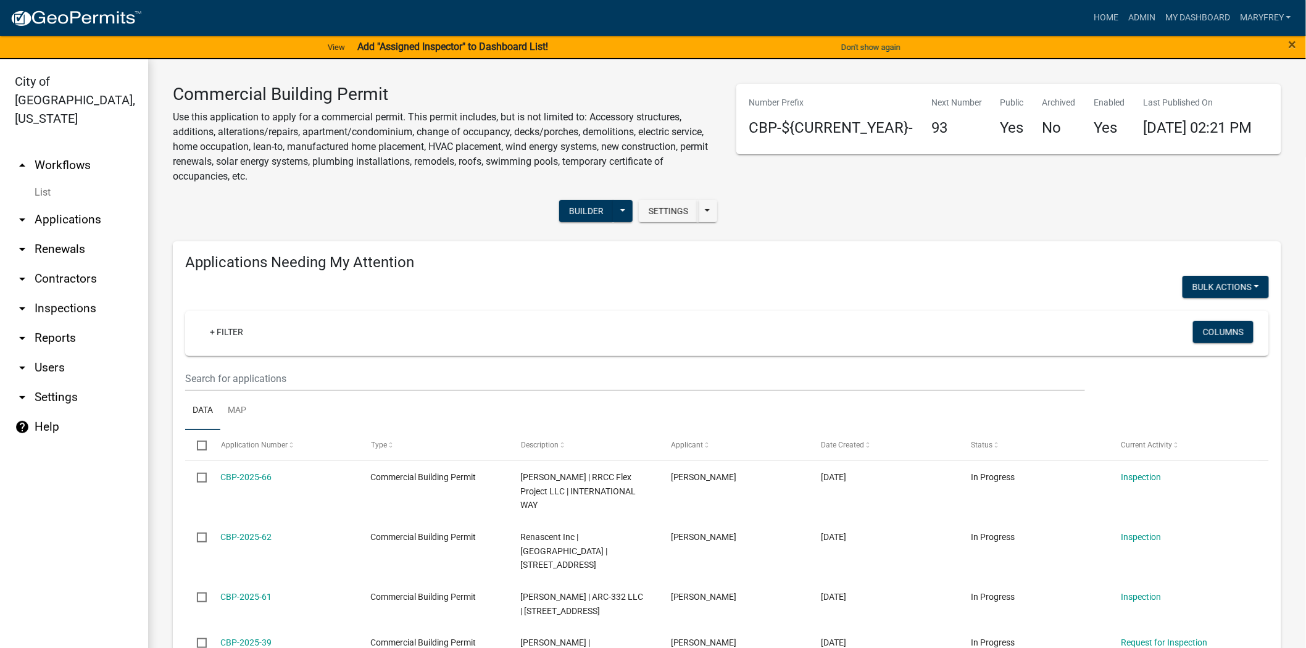
click at [75, 264] on link "arrow_drop_down Contractors" at bounding box center [74, 279] width 148 height 30
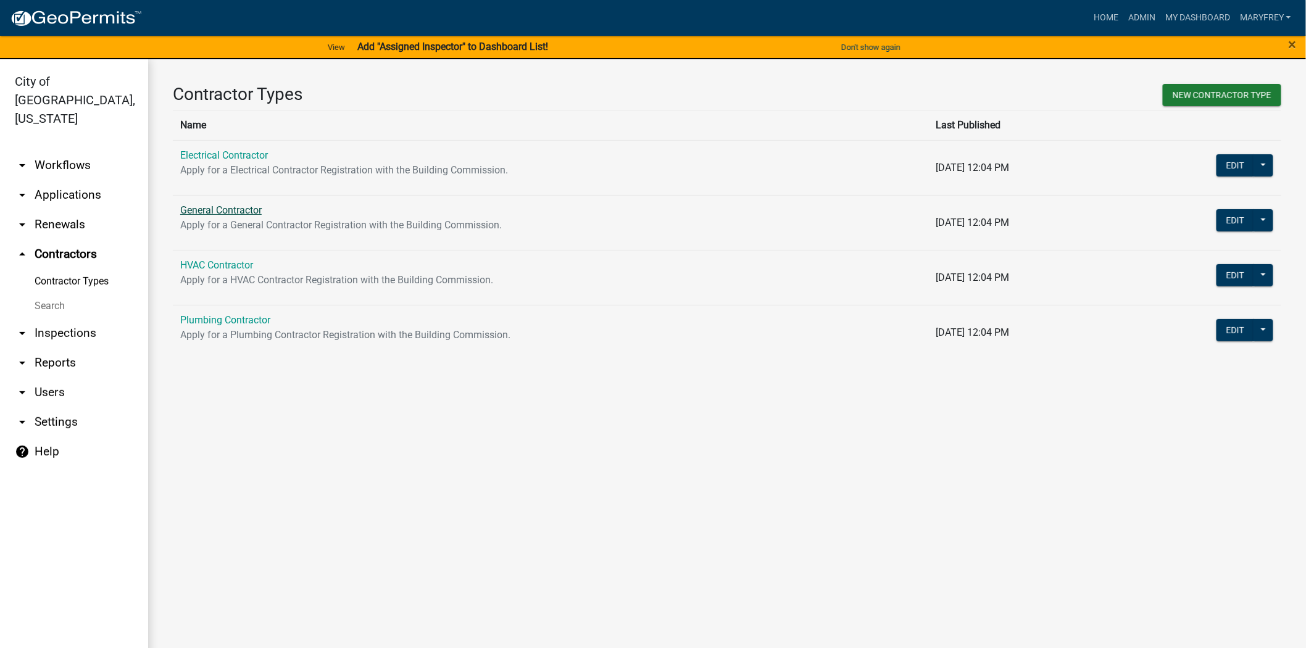
click at [226, 213] on link "General Contractor" at bounding box center [220, 210] width 81 height 12
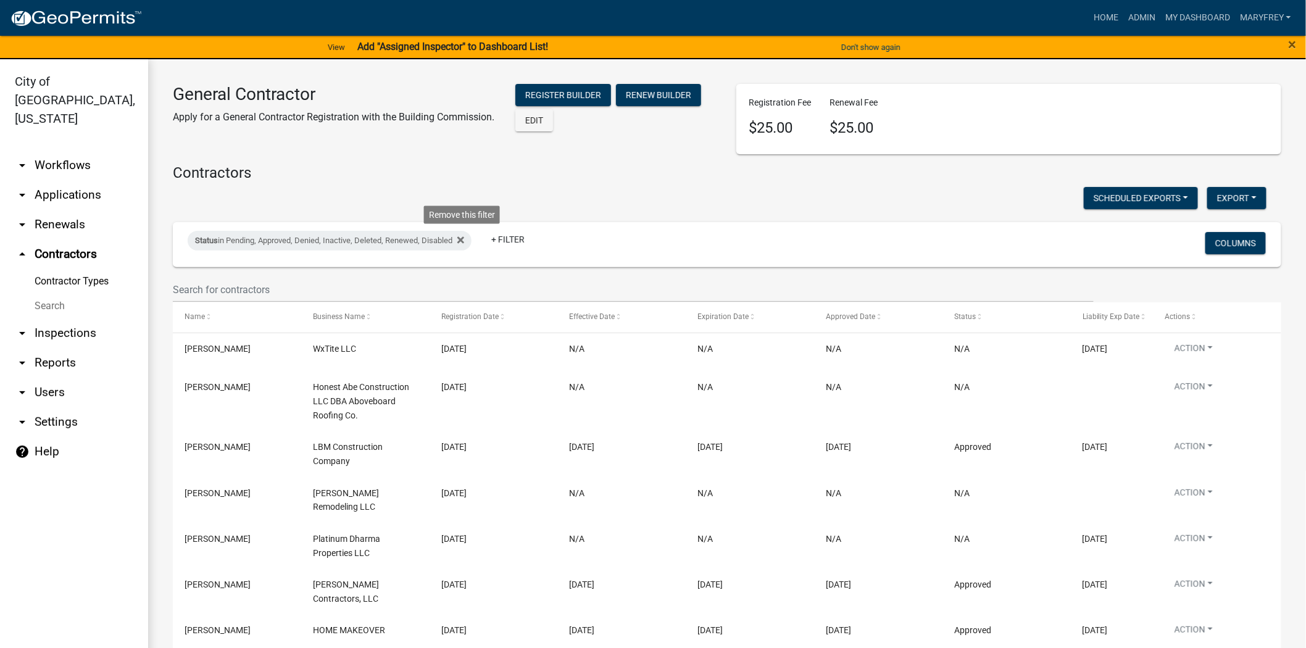
click at [463, 239] on icon at bounding box center [460, 240] width 7 height 7
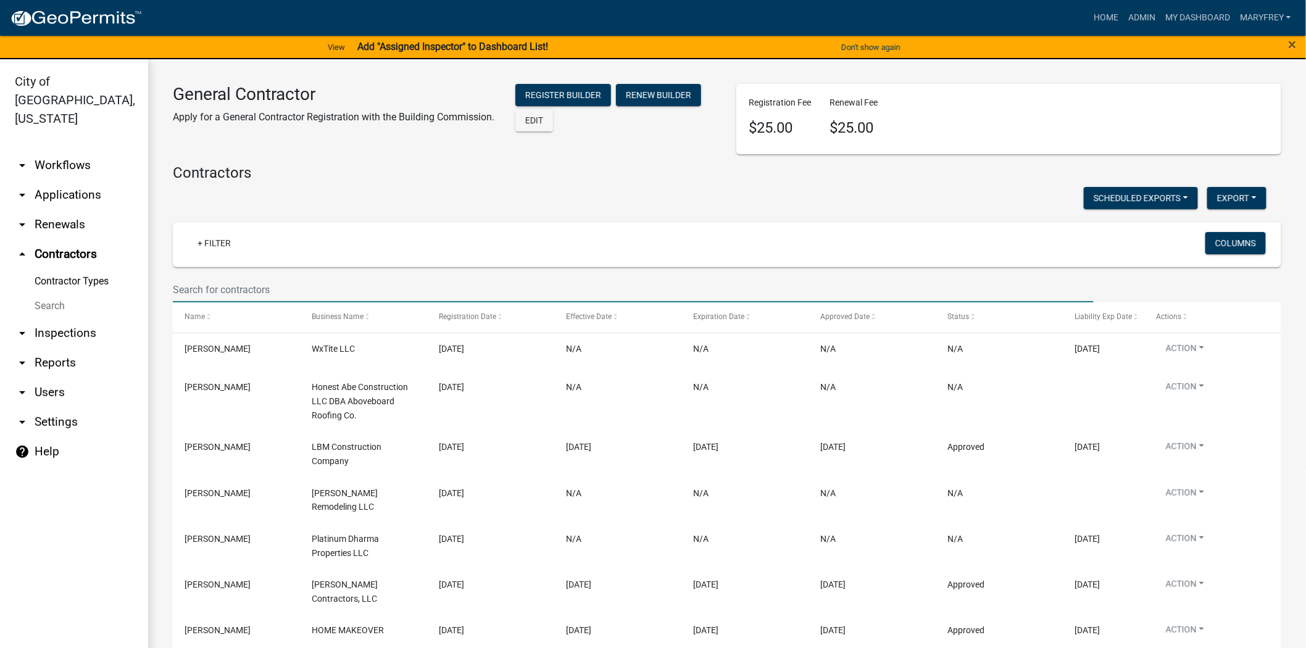
click at [201, 293] on input "text" at bounding box center [633, 289] width 921 height 25
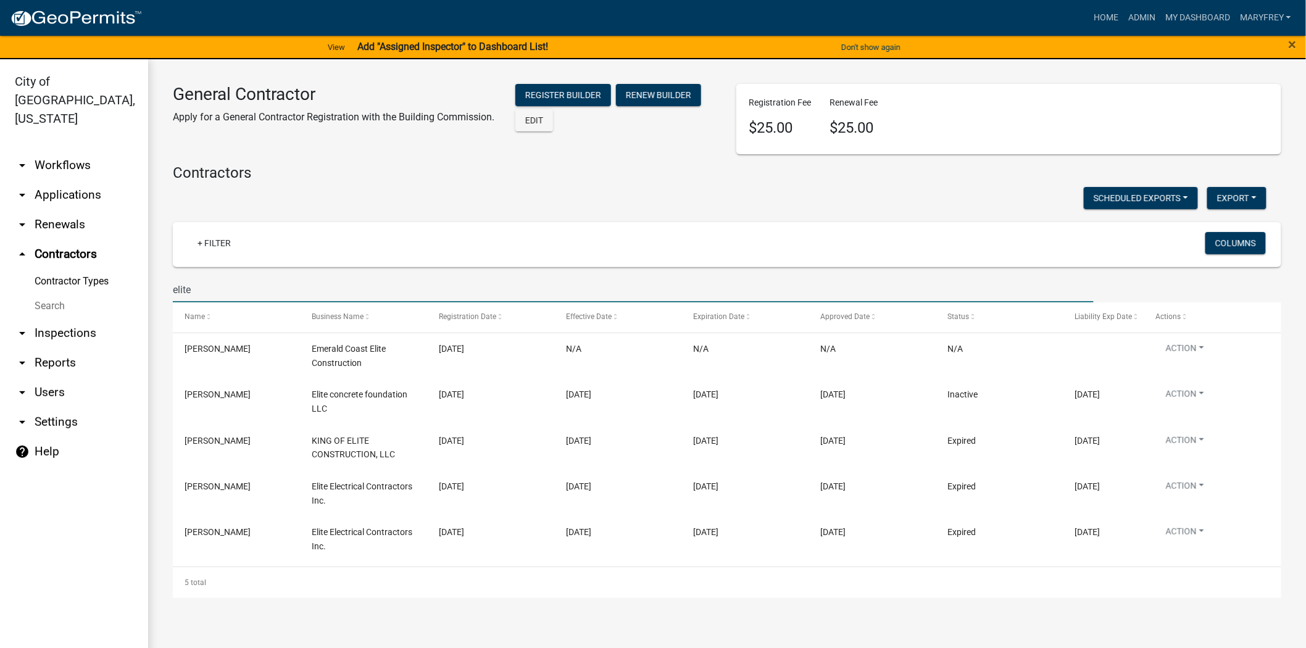
type input "elite"
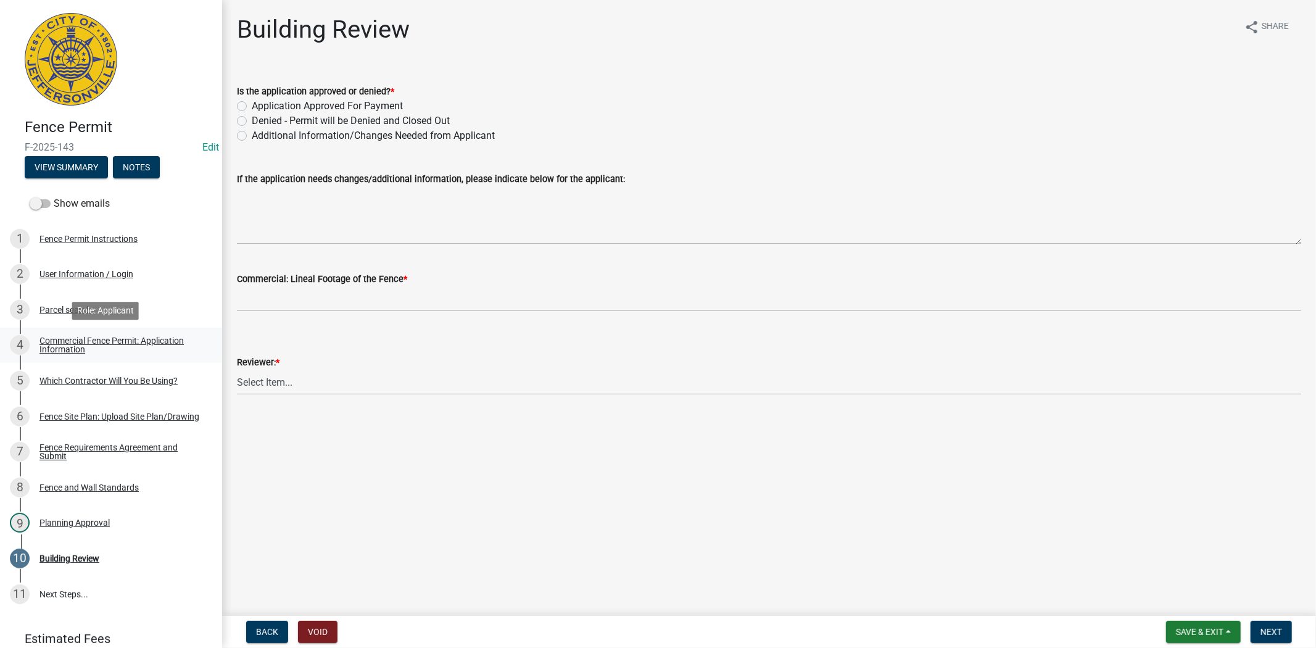
click at [87, 339] on div "Commercial Fence Permit: Application Information" at bounding box center [120, 344] width 163 height 17
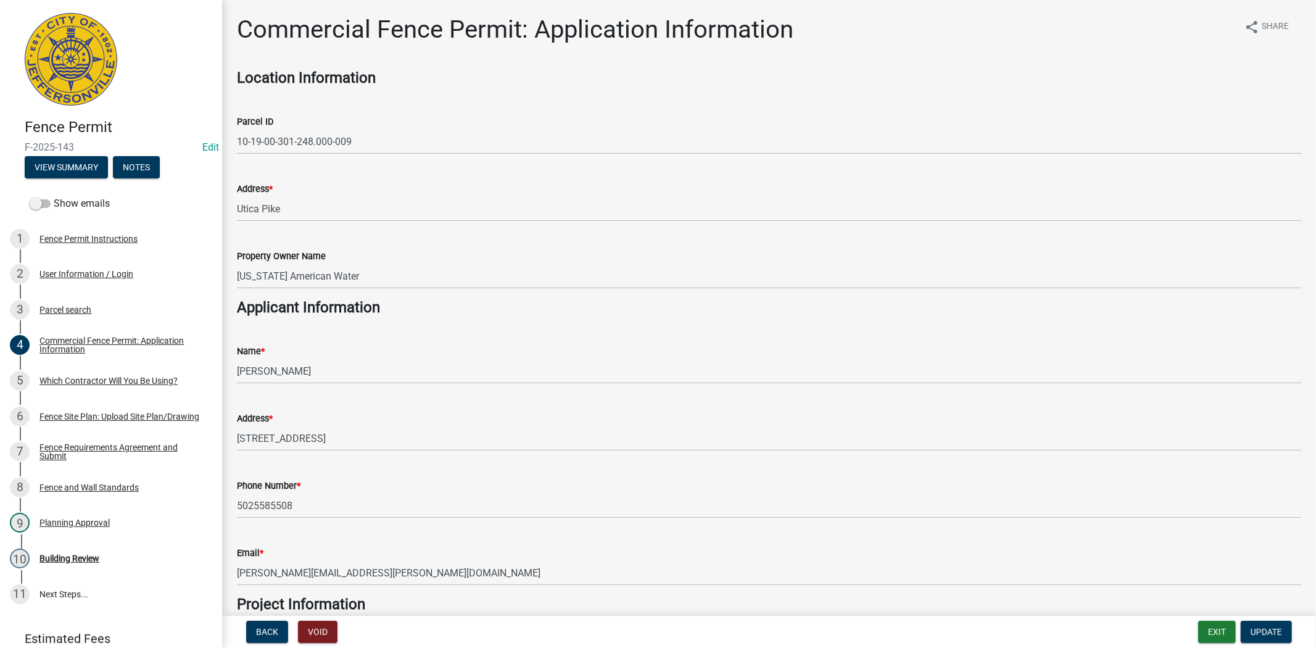
scroll to position [51, 0]
